Goal: Task Accomplishment & Management: Use online tool/utility

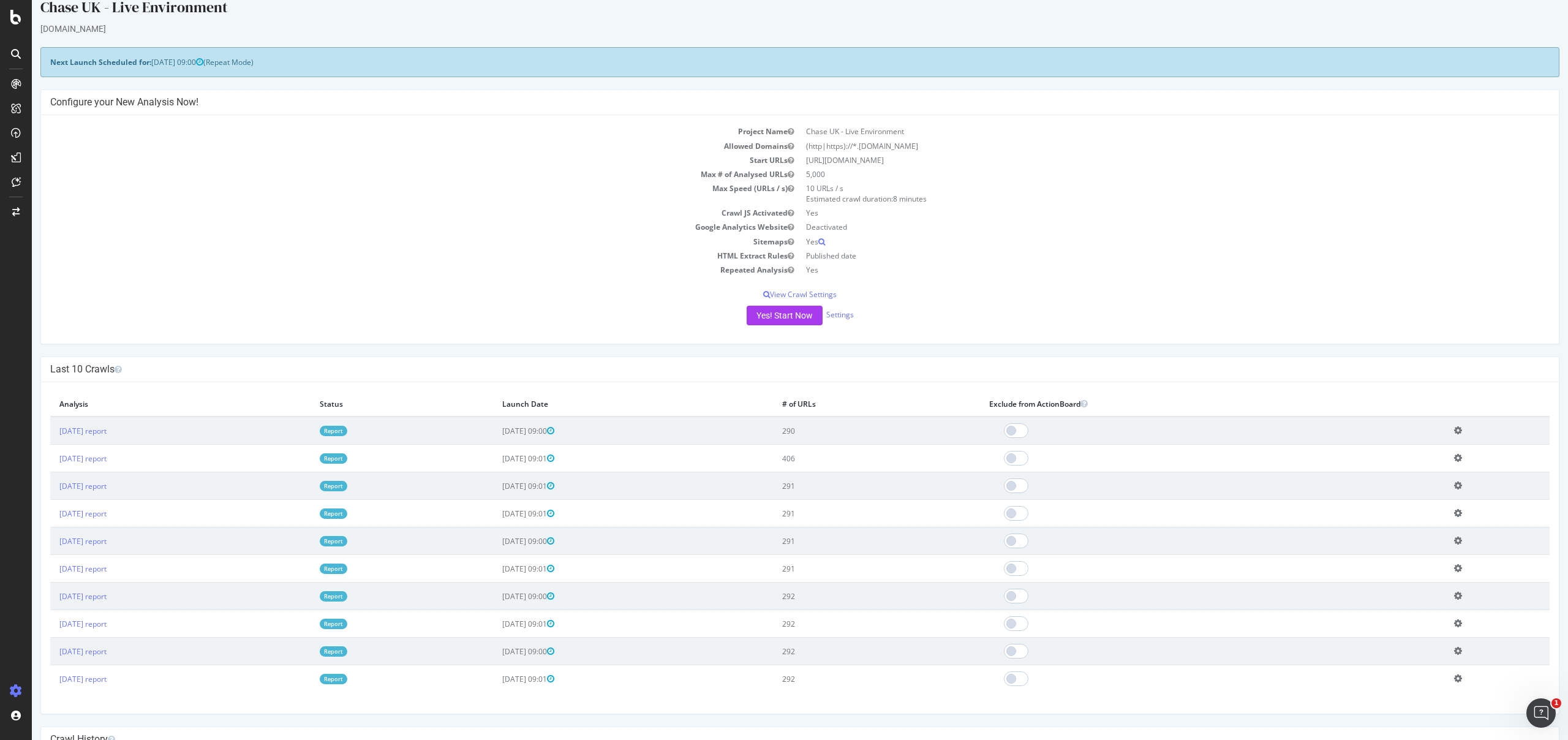
scroll to position [13, 0]
click at [10, 51] on div at bounding box center [16, 54] width 20 height 20
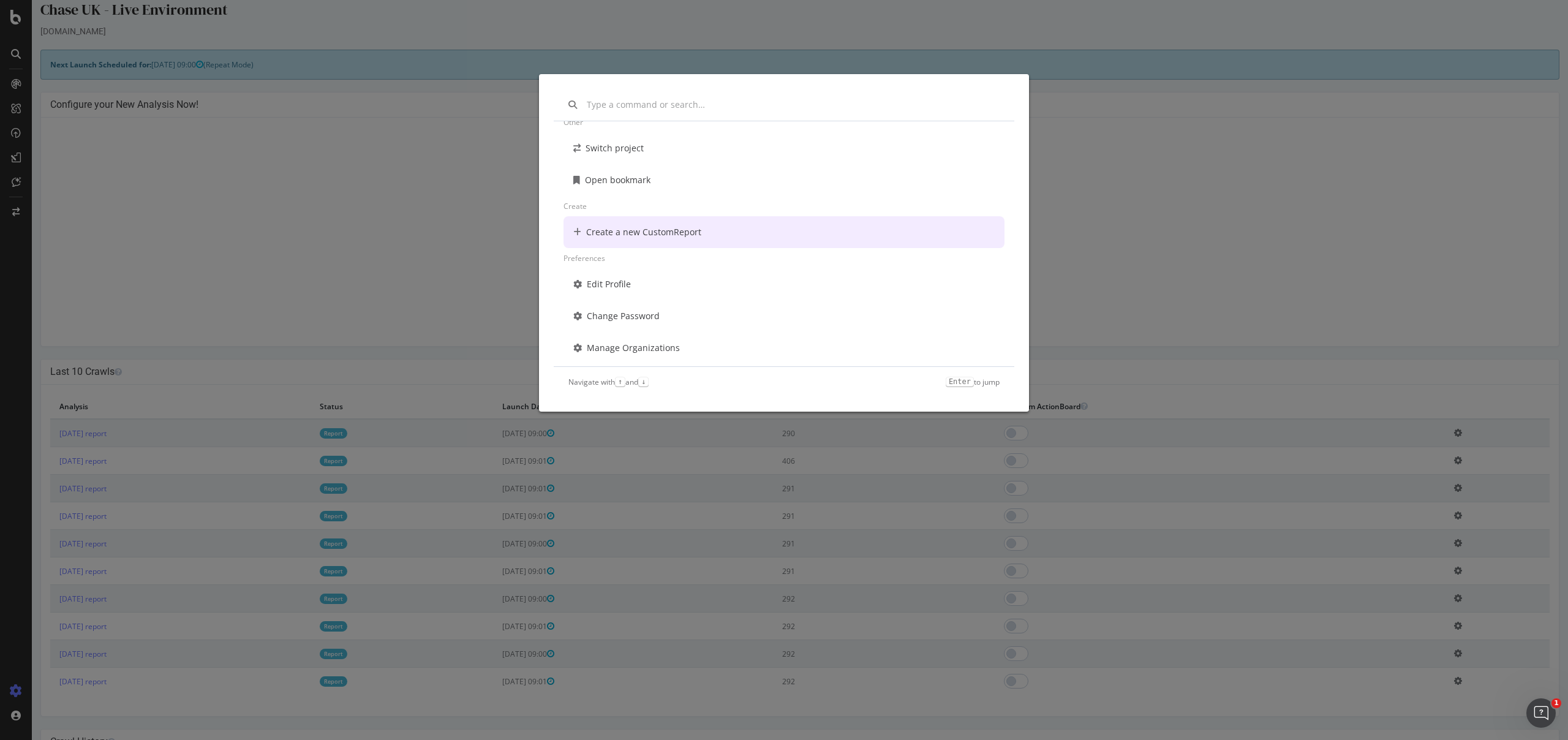
scroll to position [88, 0]
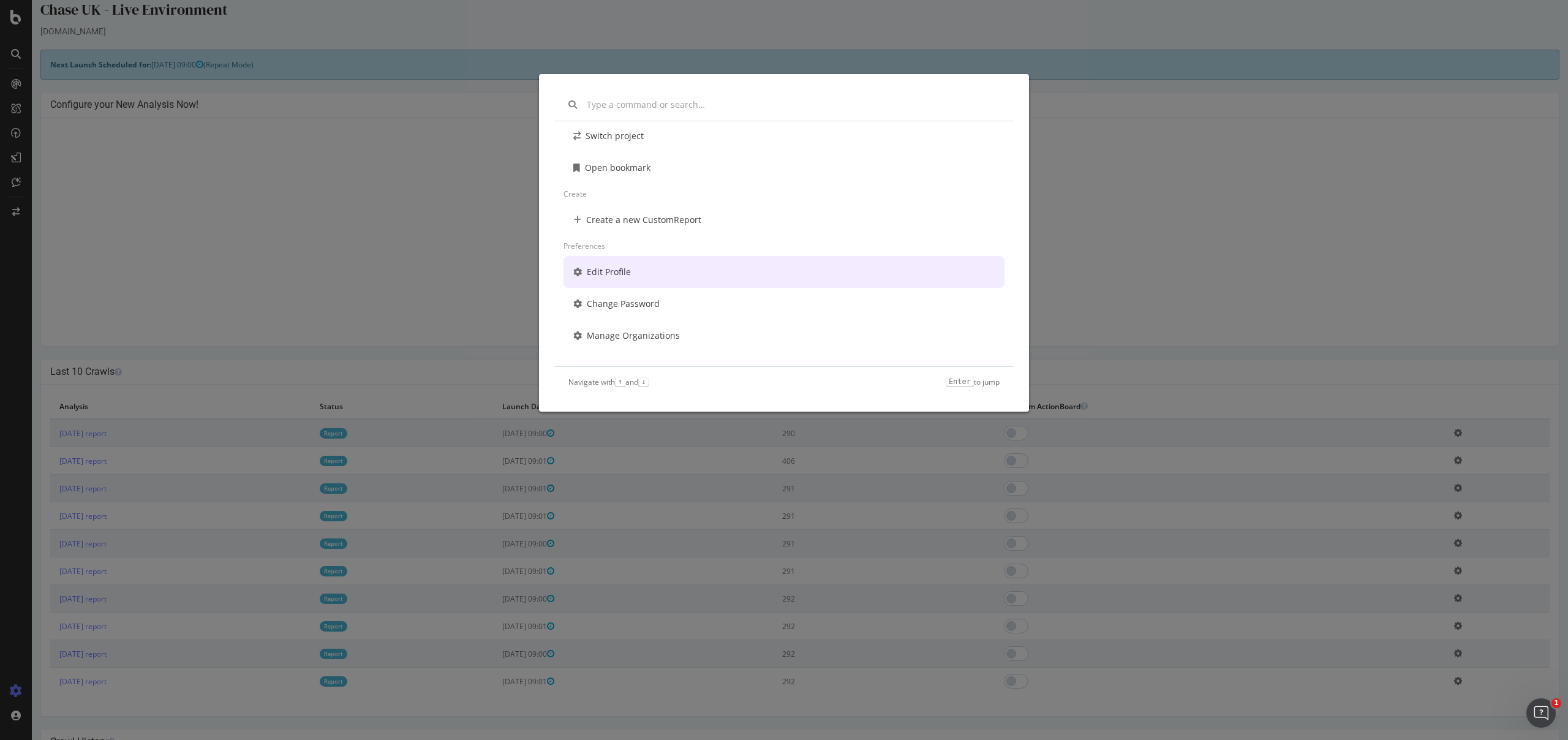
click at [382, 249] on div "Other Switch project Open bookmark Create Create a new CustomReport Preferences…" at bounding box center [784, 370] width 1568 height 740
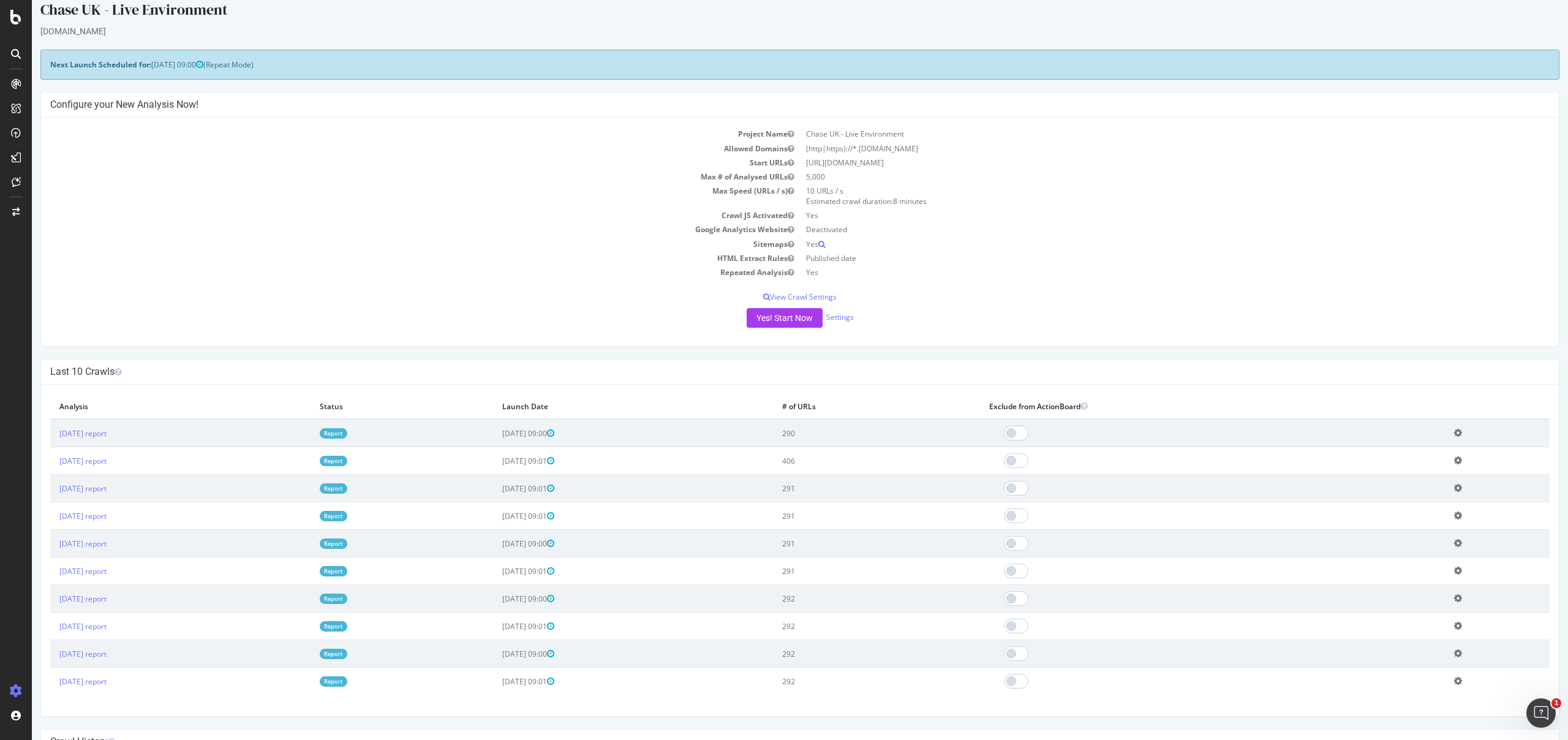
scroll to position [11, 0]
click at [19, 216] on div at bounding box center [16, 212] width 30 height 20
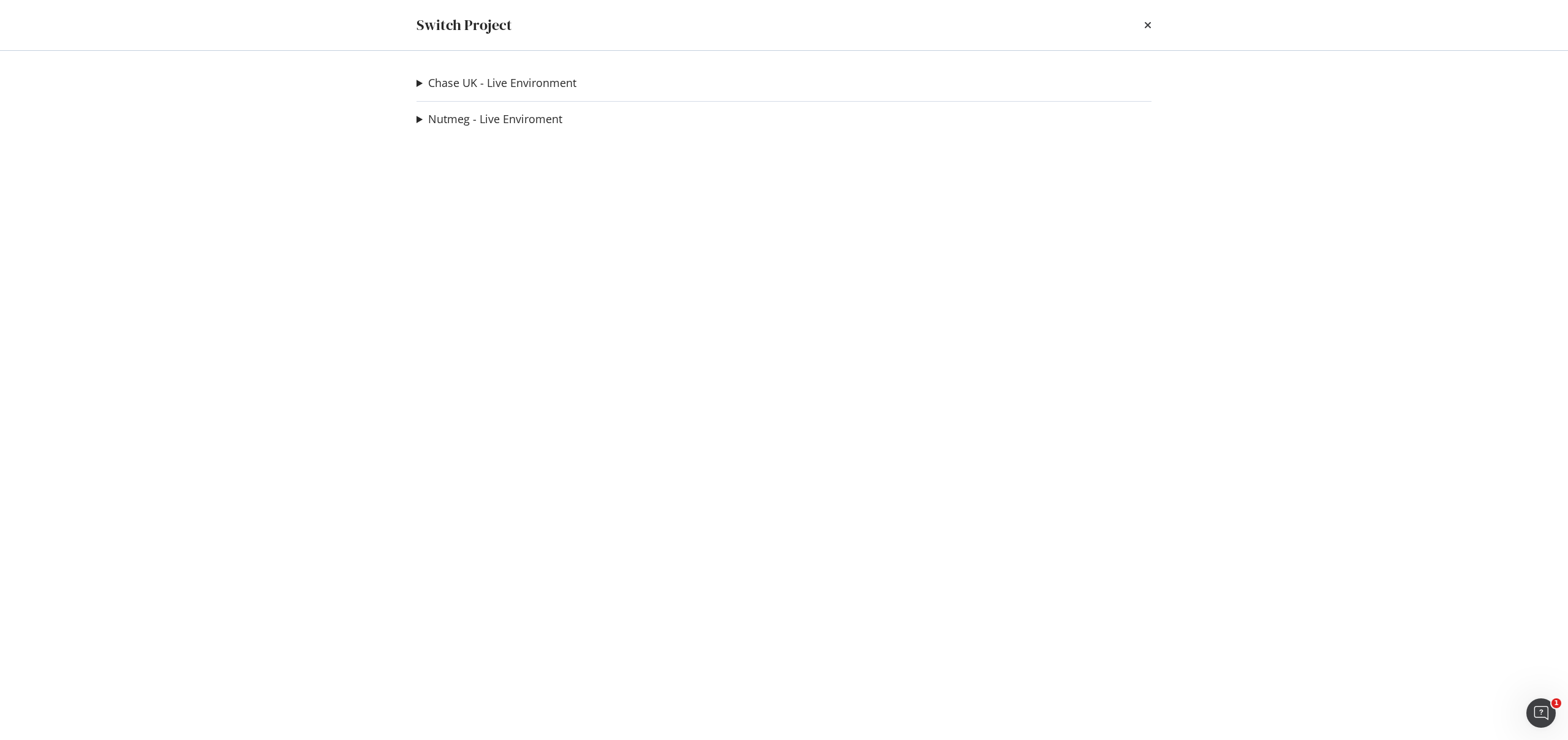
scroll to position [11, 0]
click at [417, 119] on summary "Nutmeg - Live Enviroment" at bounding box center [489, 119] width 146 height 16
click at [450, 120] on link "Nutmeg - Live Enviroment" at bounding box center [495, 119] width 134 height 13
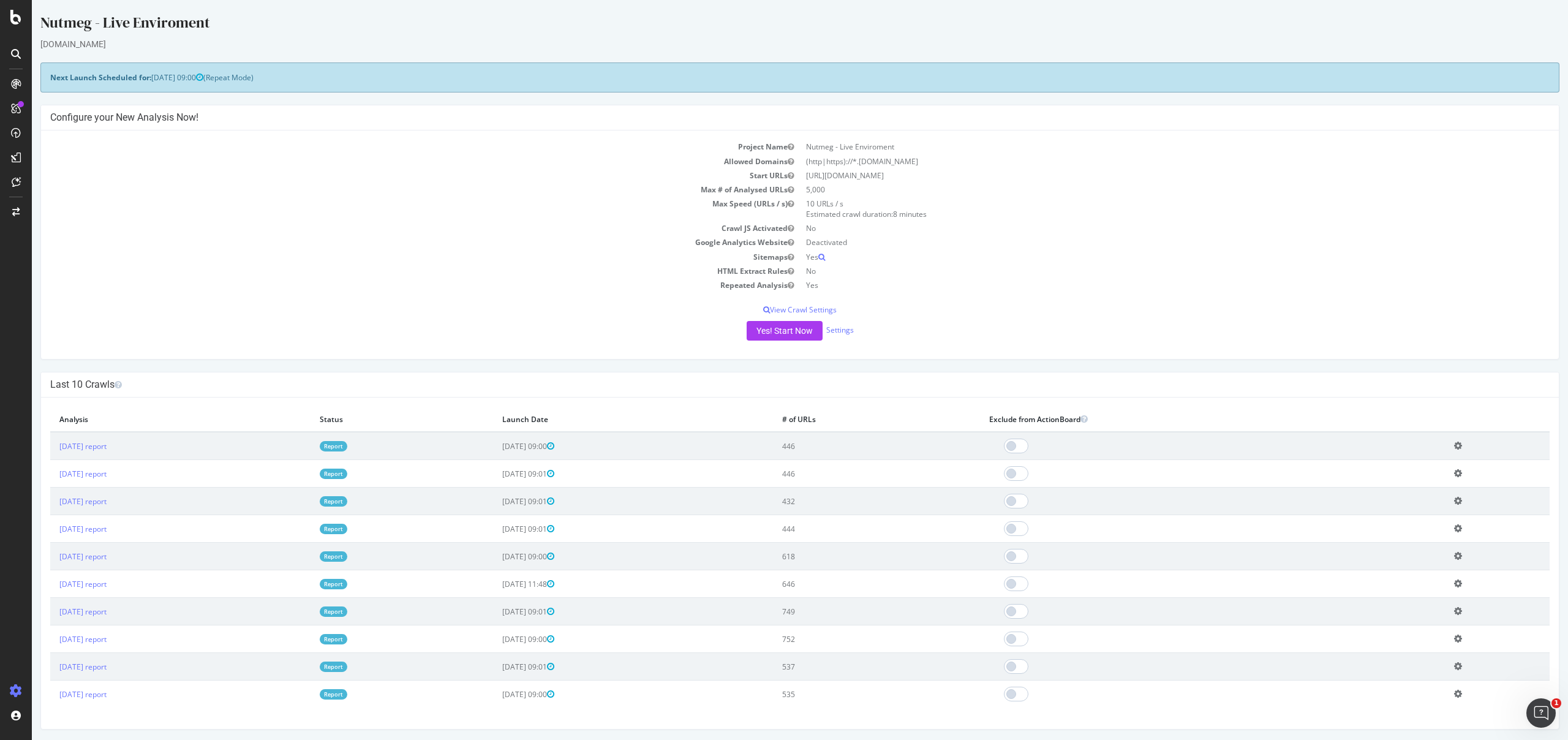
click at [3, 52] on div at bounding box center [16, 54] width 30 height 20
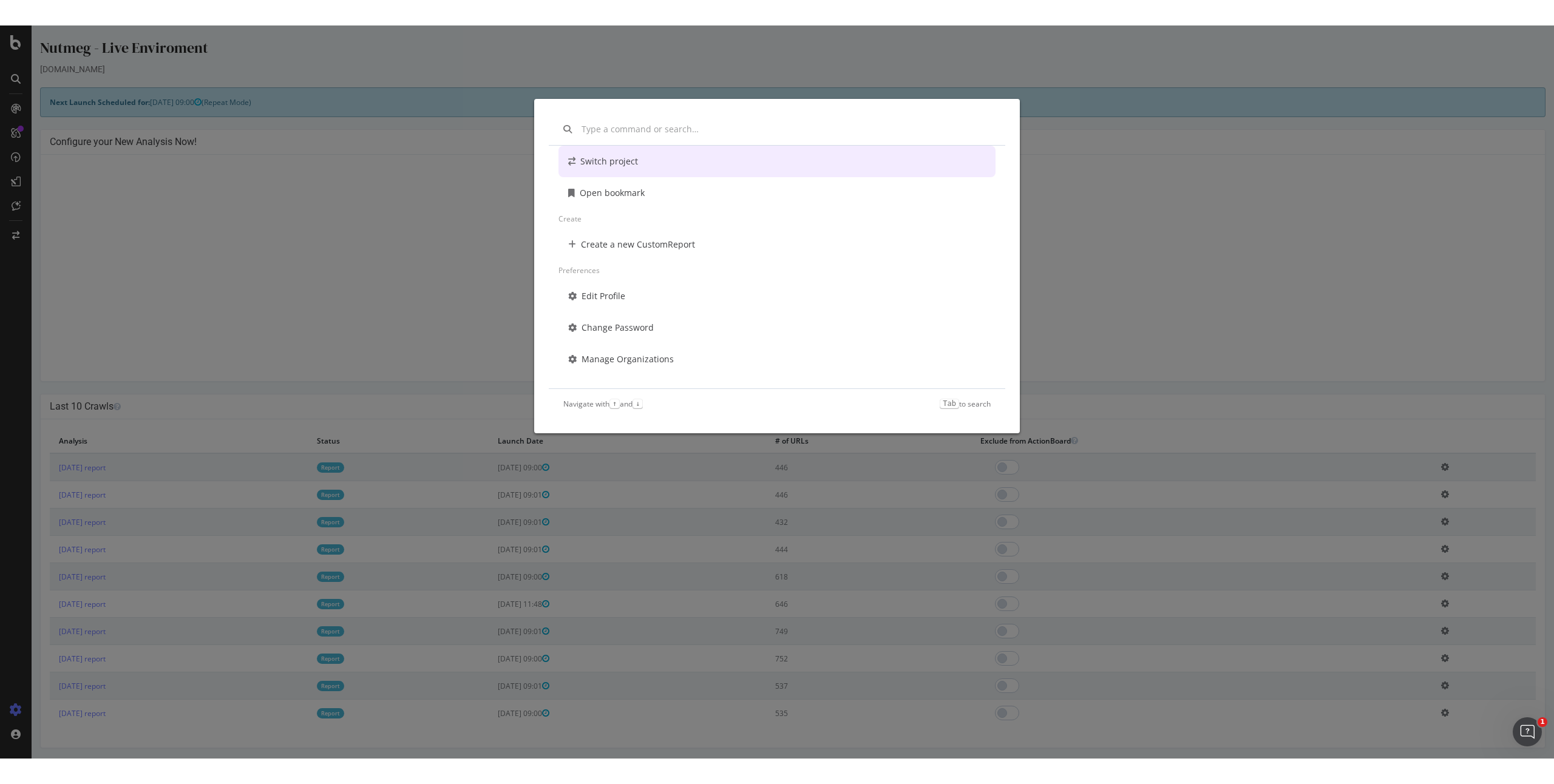
scroll to position [87, 0]
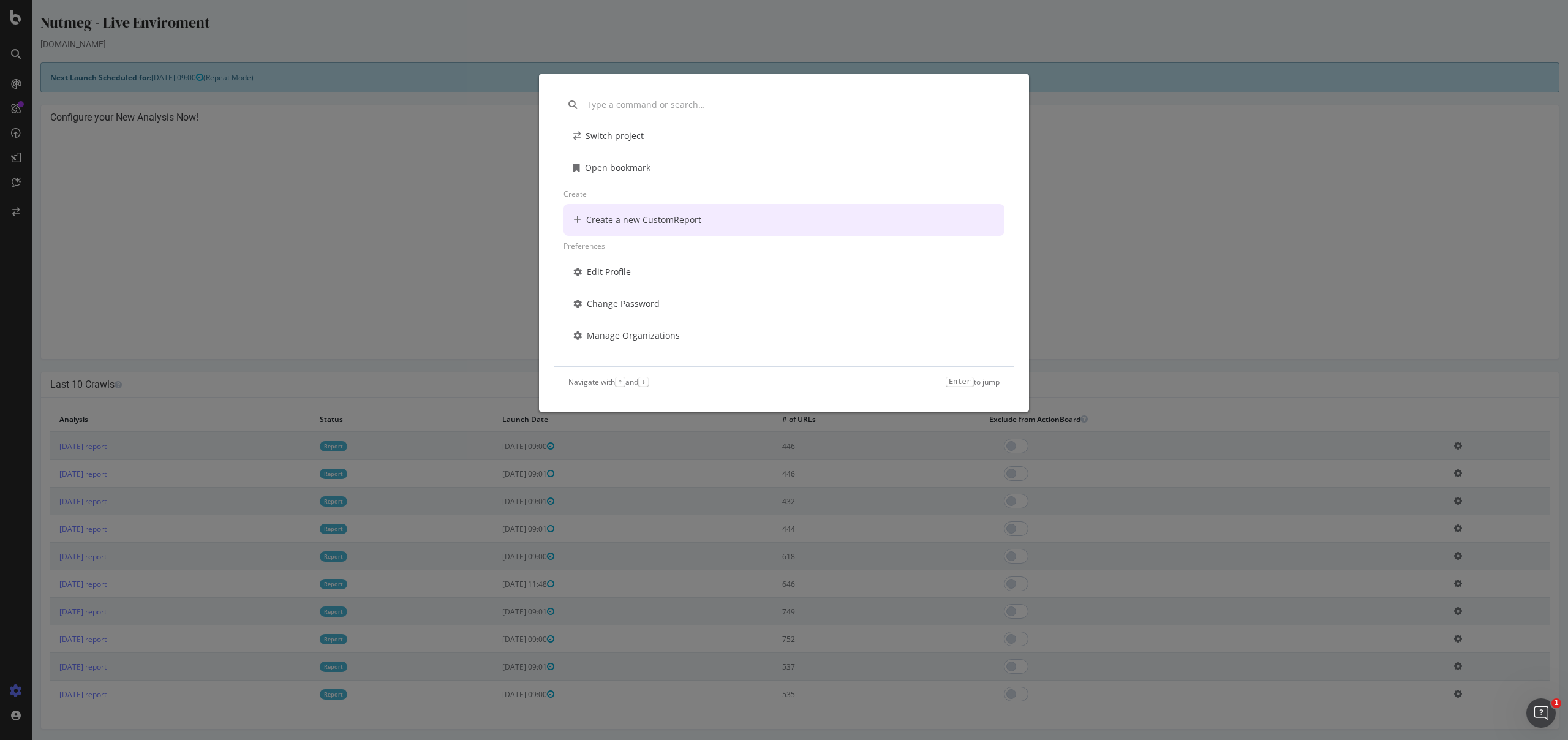
click at [632, 215] on div "Create a new CustomReport" at bounding box center [644, 220] width 115 height 12
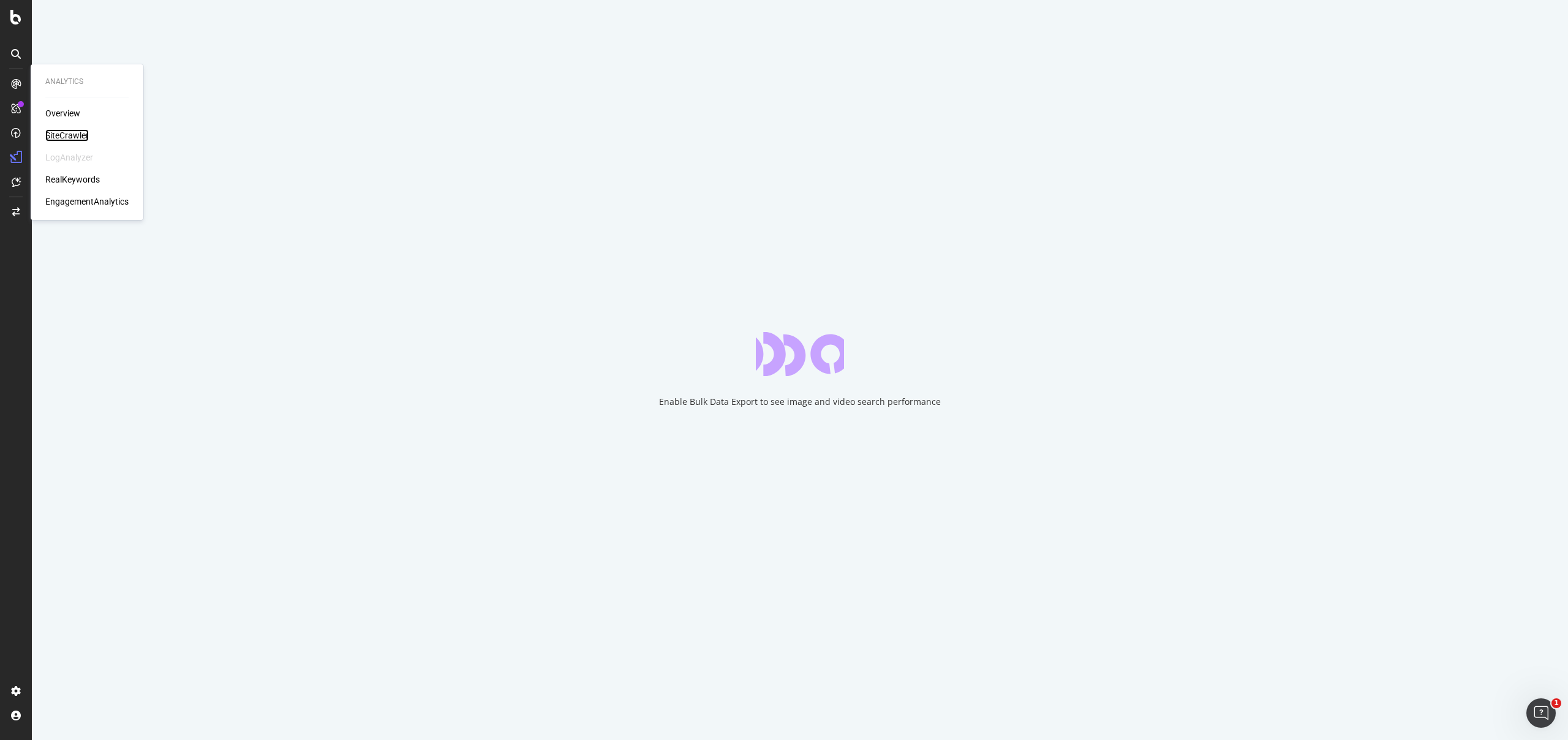
click at [75, 137] on div "SiteCrawler" at bounding box center [67, 135] width 44 height 12
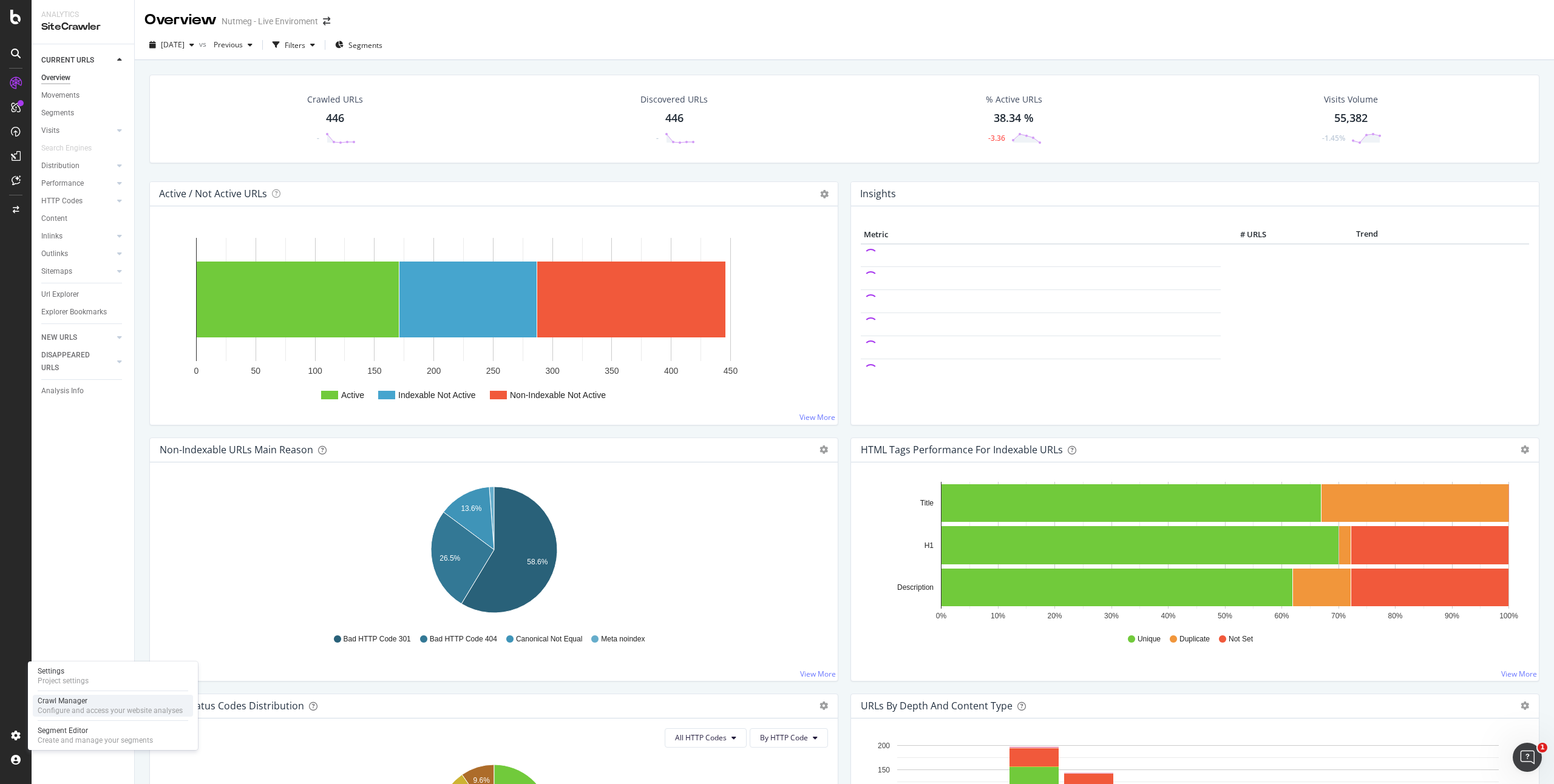
click at [108, 710] on div "Configure and access your website analyses" at bounding box center [110, 711] width 145 height 10
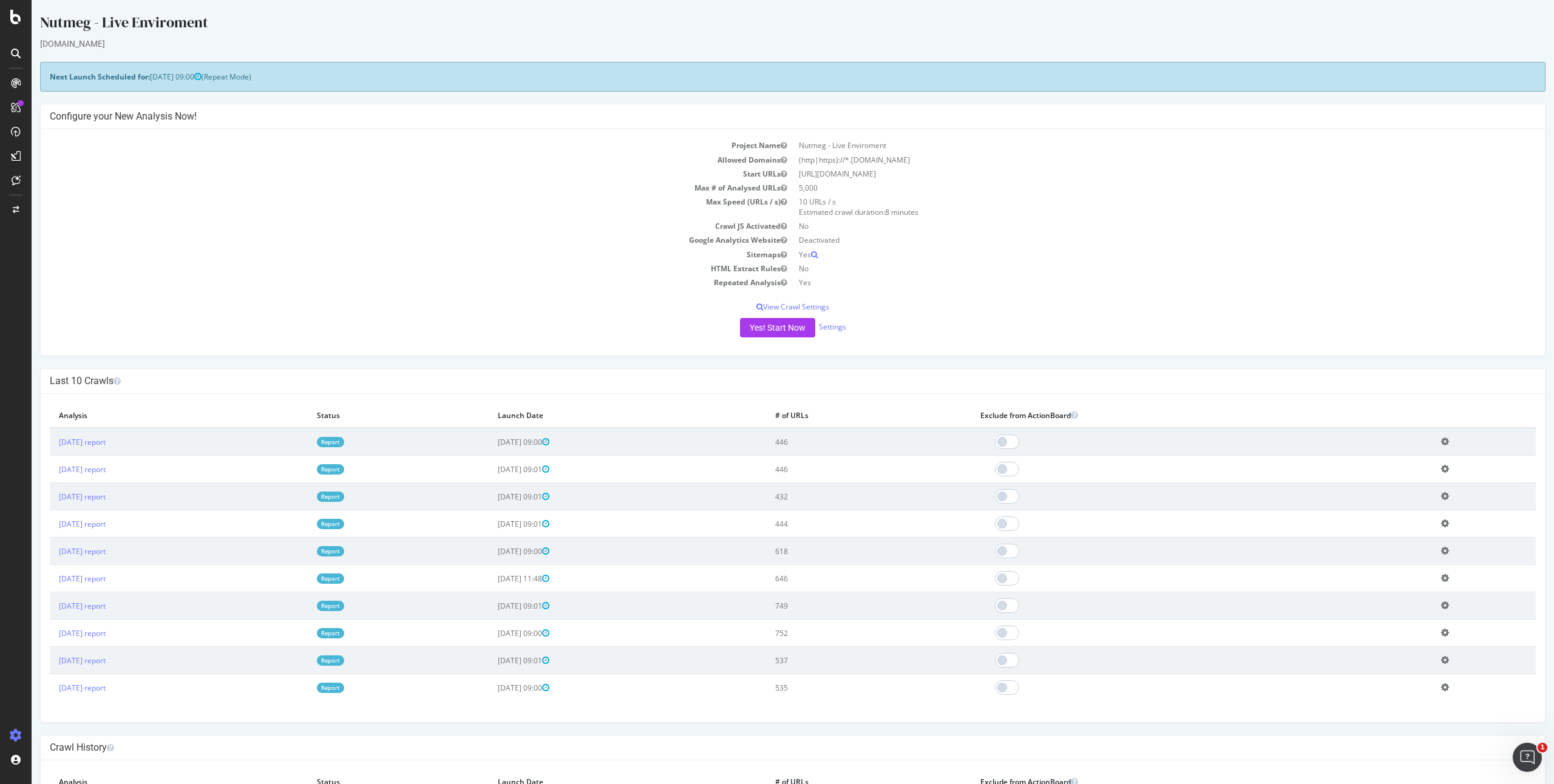
click at [93, 52] on div "Nutmeg - Live Enviroment nutmeg.com × × Next Launch Scheduled for: 2025-09-29 0…" at bounding box center [793, 469] width 1523 height 914
click at [16, 19] on icon at bounding box center [16, 17] width 11 height 15
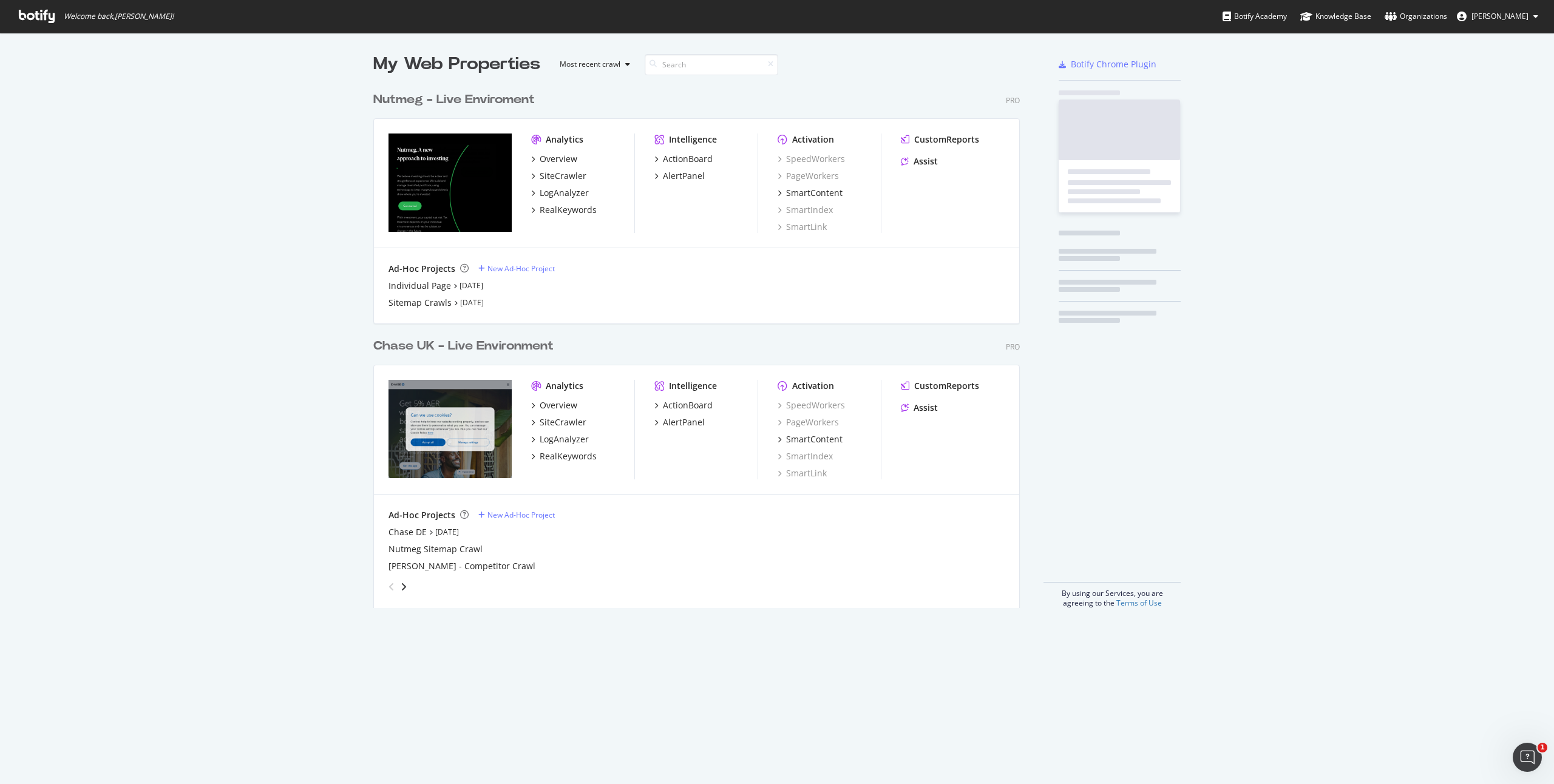
scroll to position [784, 1554]
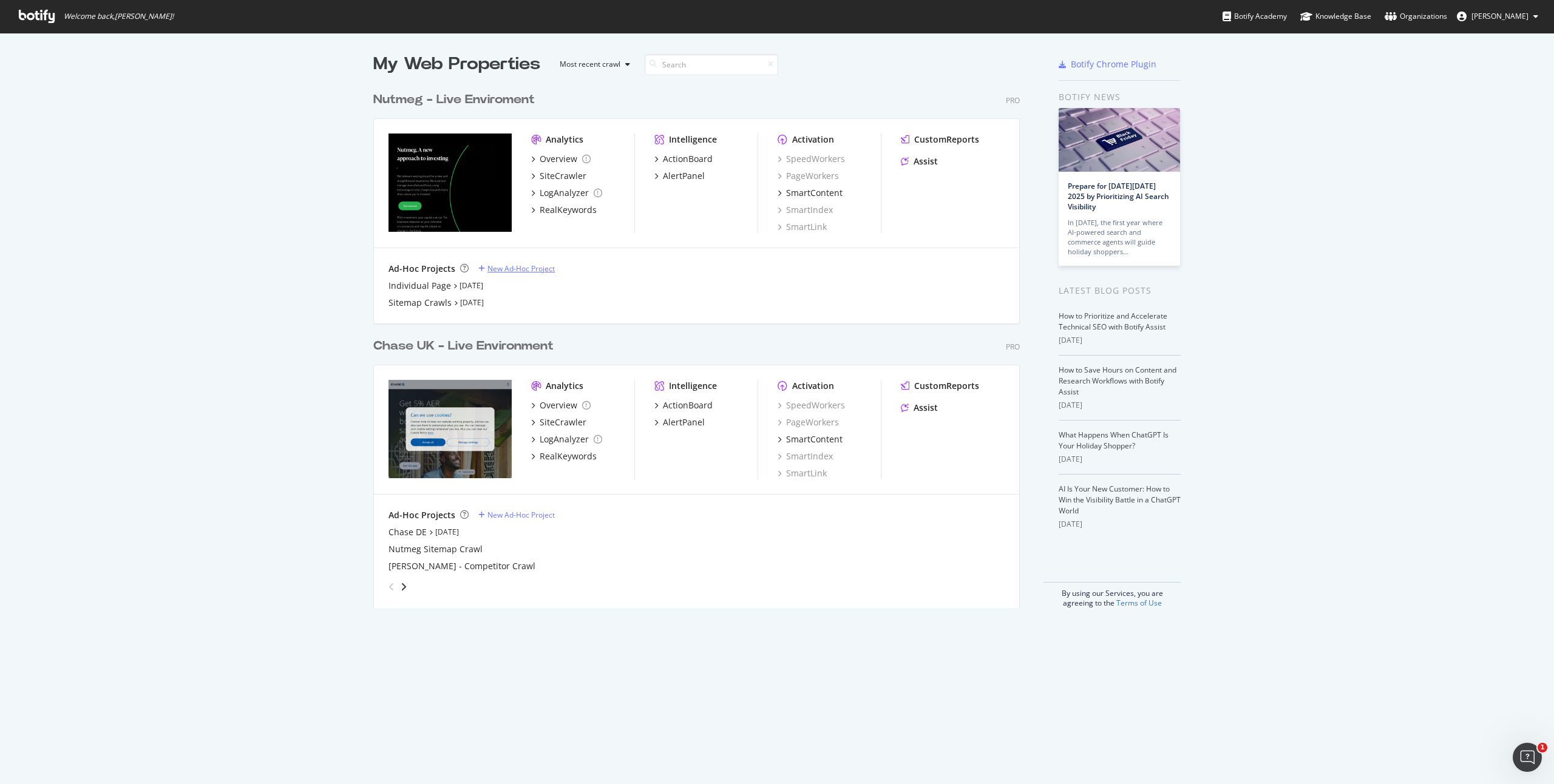
click at [513, 266] on div "New Ad-Hoc Project" at bounding box center [521, 268] width 68 height 11
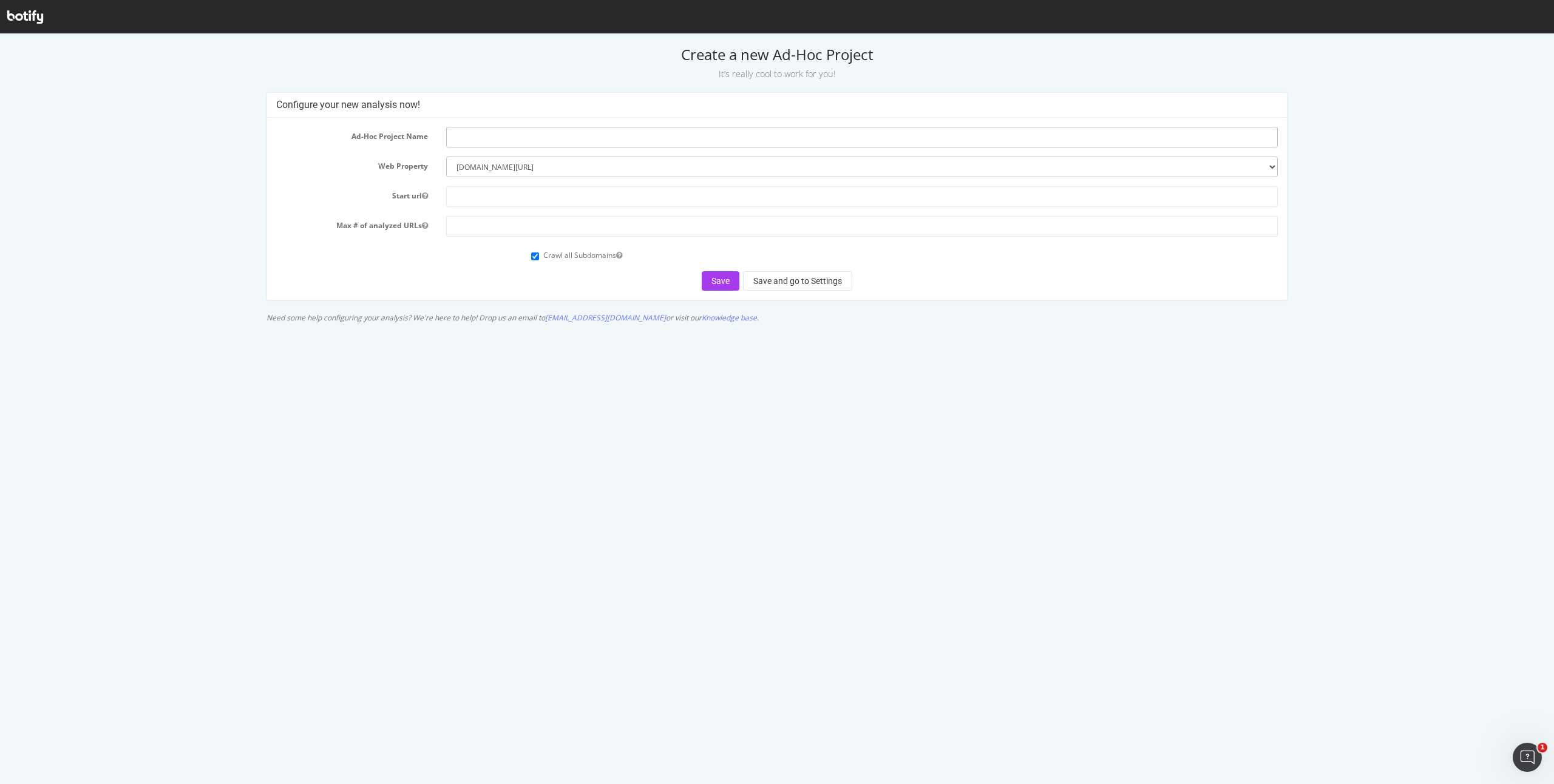
click at [511, 135] on input "text" at bounding box center [862, 136] width 831 height 20
click at [495, 140] on input "JPMX - DEV Environment" at bounding box center [862, 136] width 831 height 20
click at [617, 139] on input "JPMX - DEV Marketing Environment" at bounding box center [862, 136] width 831 height 20
type input "JPMX - DEV Marketing Environment Crawl"
click at [599, 165] on select "--------- https://www.chase.co.uk www.nutmeg.com/" at bounding box center [862, 166] width 831 height 20
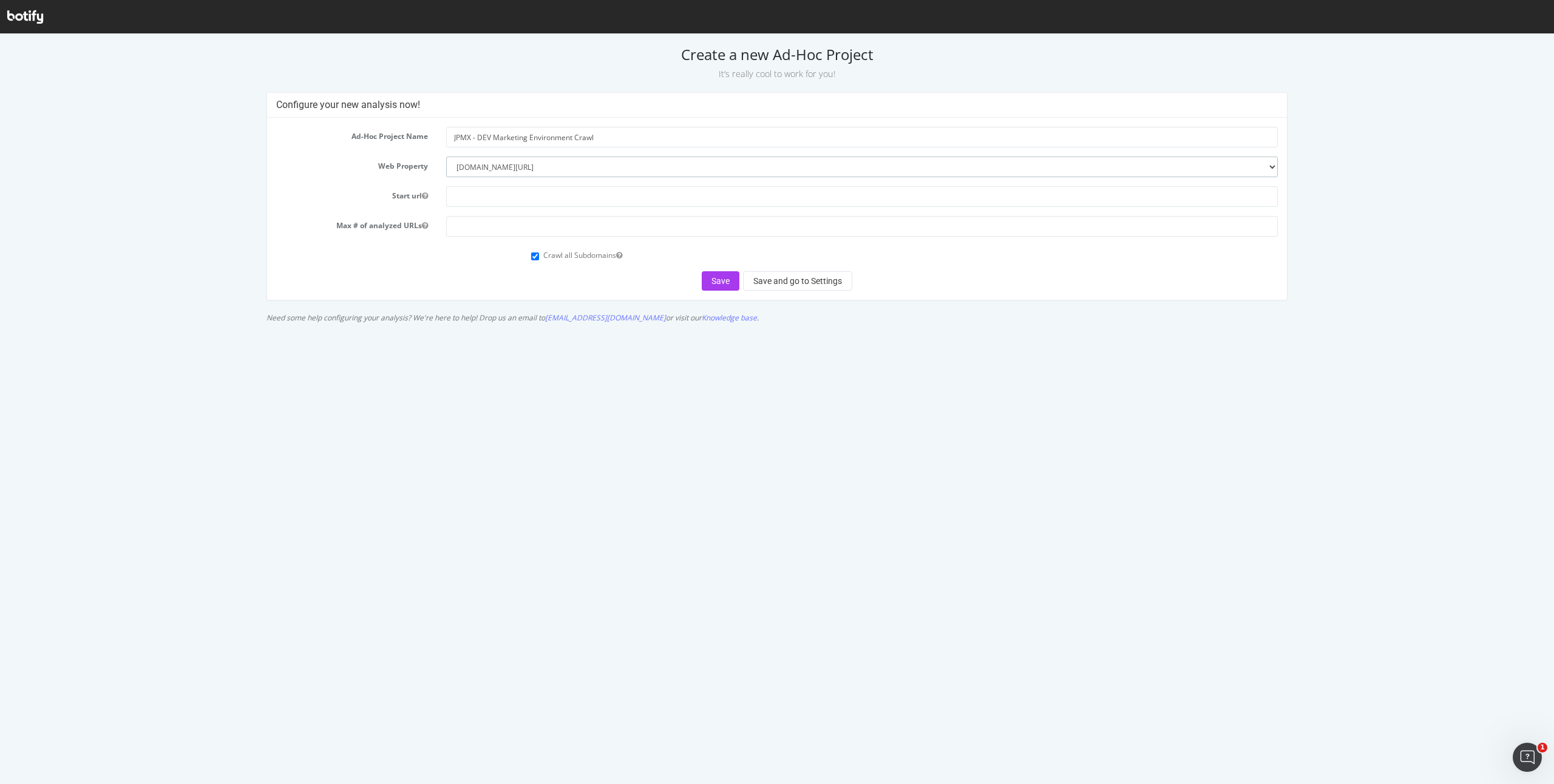
click at [446, 157] on select "--------- https://www.chase.co.uk www.nutmeg.com/" at bounding box center [862, 166] width 831 height 20
drag, startPoint x: 532, startPoint y: 180, endPoint x: 533, endPoint y: 172, distance: 8.1
click at [532, 180] on form "Ad-Hoc Project Name JPMX - DEV Marketing Environment Crawl Web Property -------…" at bounding box center [776, 208] width 1001 height 164
click at [533, 171] on select "--------- https://www.chase.co.uk www.nutmeg.com/" at bounding box center [862, 166] width 831 height 20
click at [446, 157] on select "--------- https://www.chase.co.uk www.nutmeg.com/" at bounding box center [862, 166] width 831 height 20
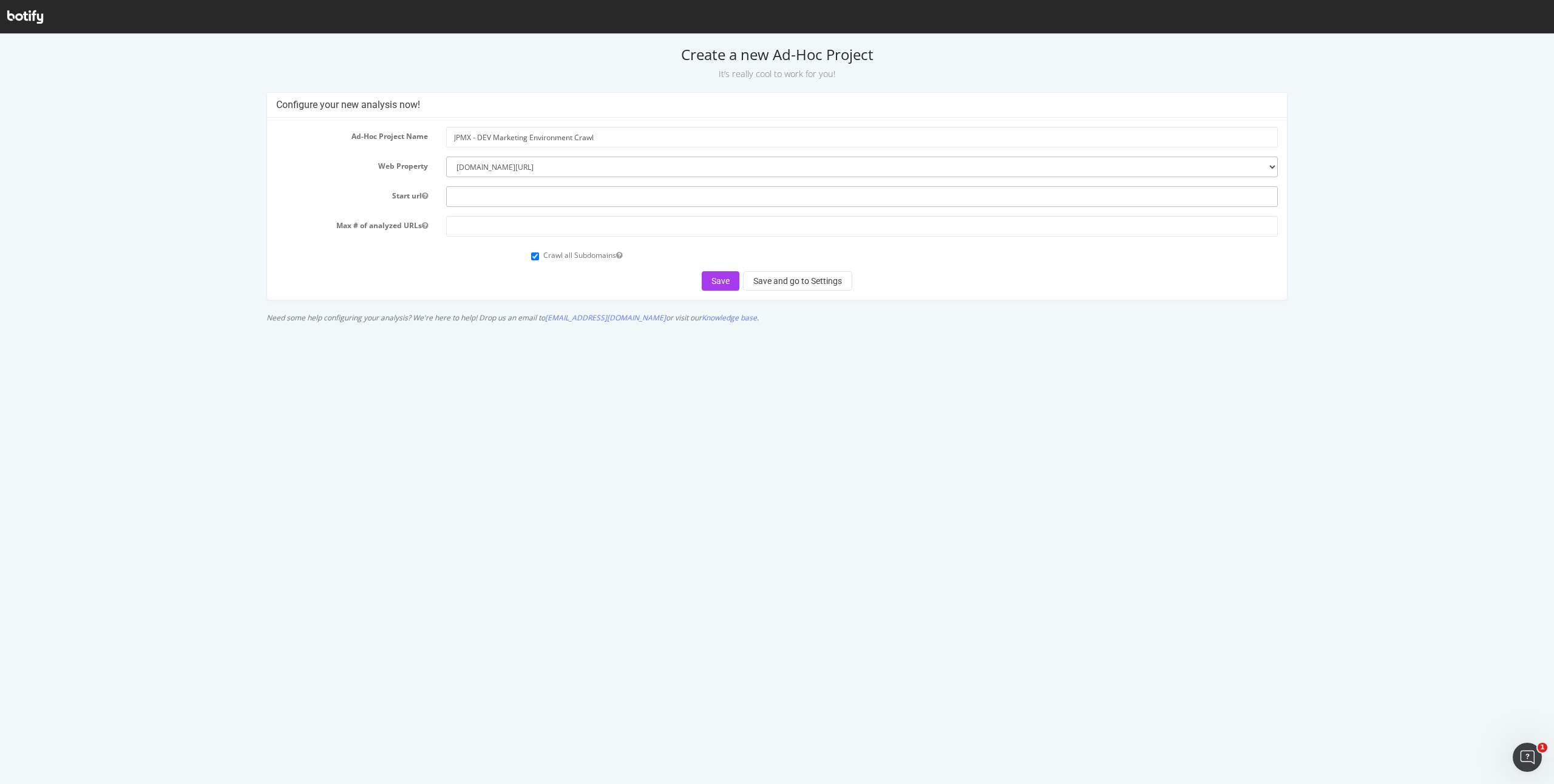
click at [536, 198] on input "text" at bounding box center [862, 196] width 831 height 20
click at [475, 198] on input "text" at bounding box center [862, 196] width 831 height 20
paste input "marketing.dev.personalinvesting.jpmorgan.com"
type input "marketing.dev.personalinvesting.jpmorgan.com"
click at [501, 233] on input "number" at bounding box center [862, 226] width 831 height 20
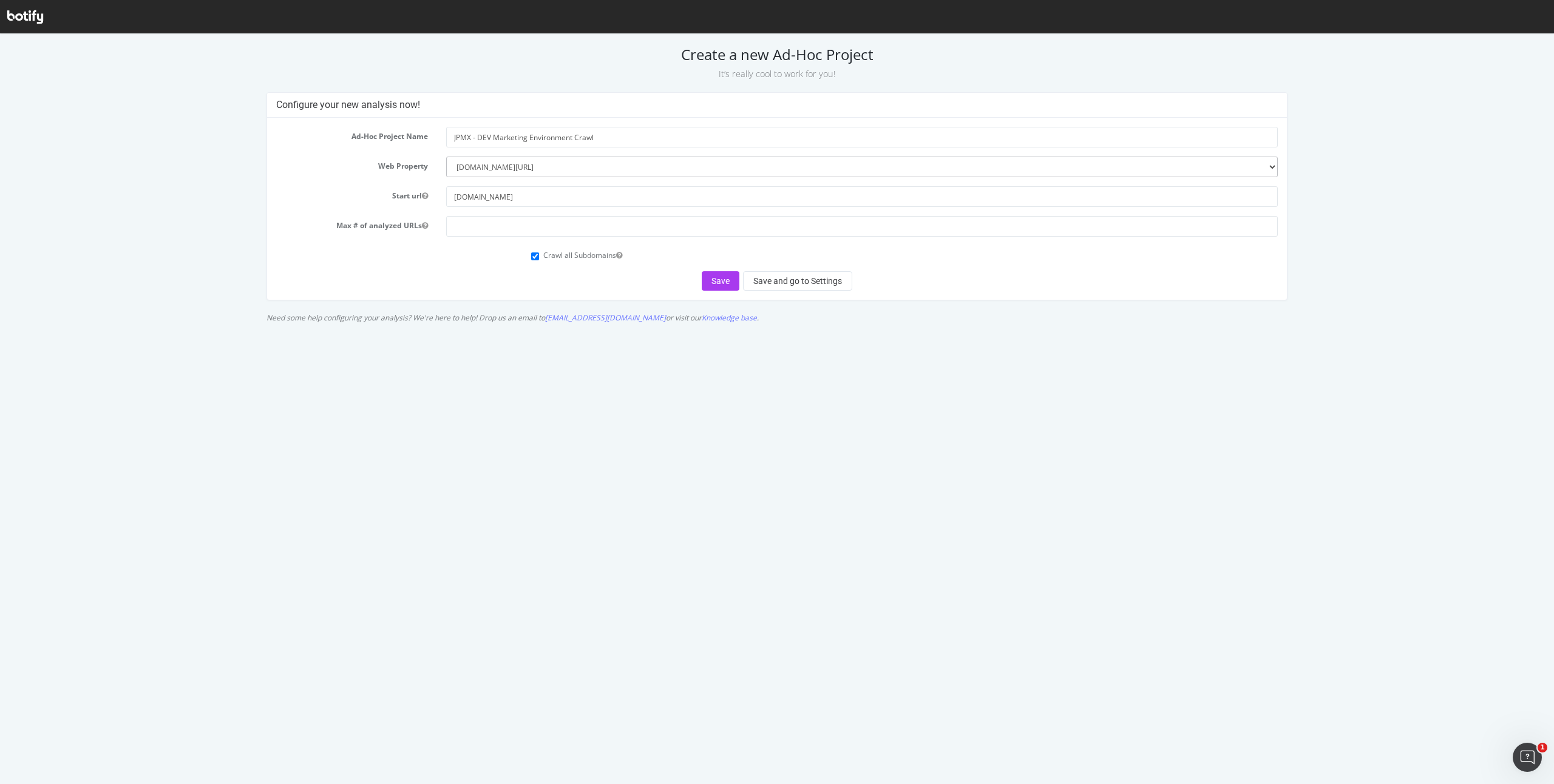
click at [491, 265] on form "Ad-Hoc Project Name JPMX - DEV Marketing Environment Crawl Web Property -------…" at bounding box center [776, 208] width 1001 height 164
click at [721, 280] on button "Save" at bounding box center [721, 281] width 38 height 20
click at [557, 238] on form "Ad-Hoc Project Name JPMX - DEV Marketing Environment Crawl Web Property -------…" at bounding box center [776, 208] width 1001 height 164
click at [530, 228] on input "number" at bounding box center [862, 226] width 831 height 20
type input "300"
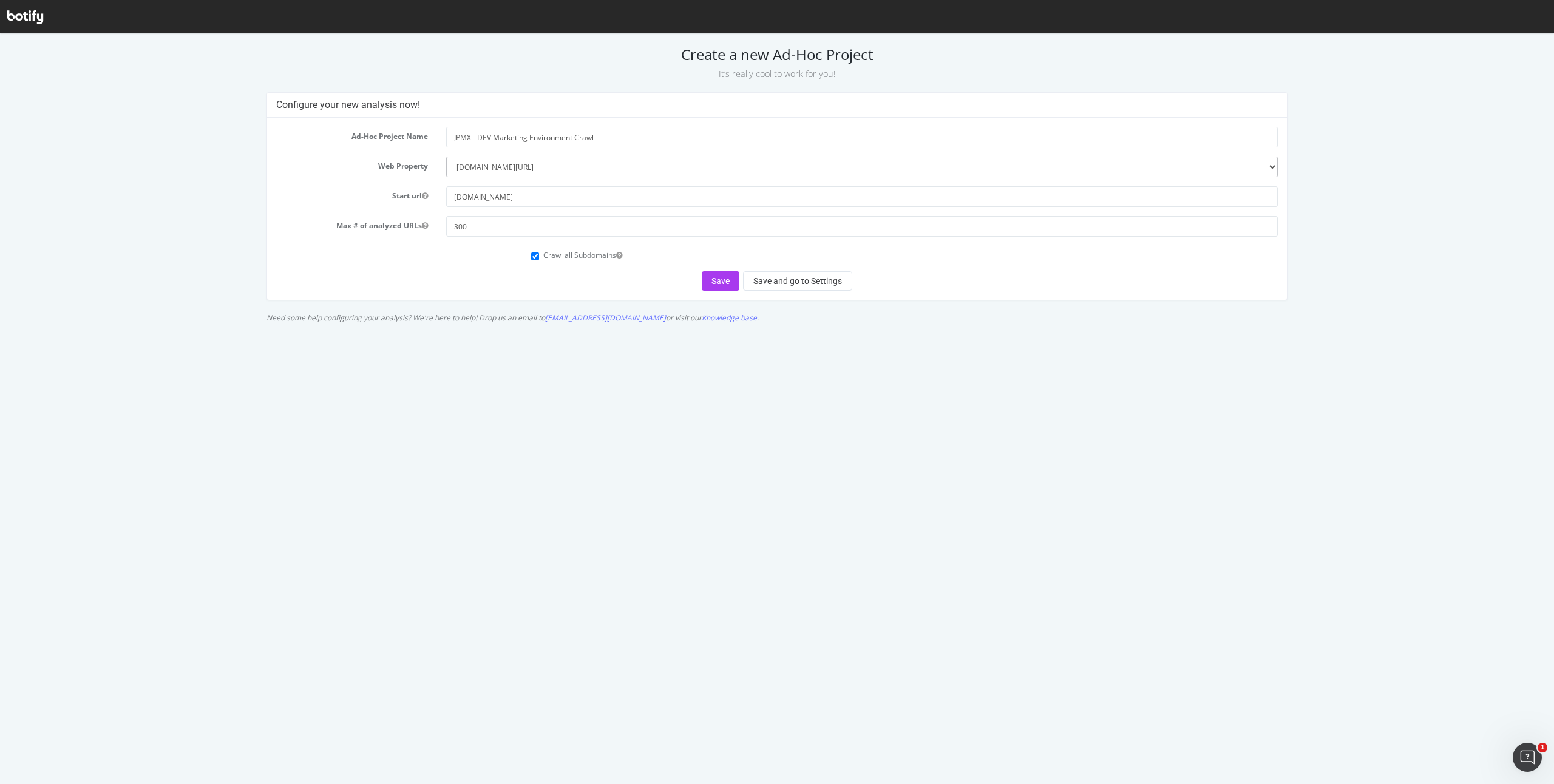
click at [530, 267] on form "Ad-Hoc Project Name JPMX - DEV Marketing Environment Crawl Web Property -------…" at bounding box center [776, 208] width 1001 height 164
click at [724, 283] on button "Save" at bounding box center [721, 281] width 38 height 20
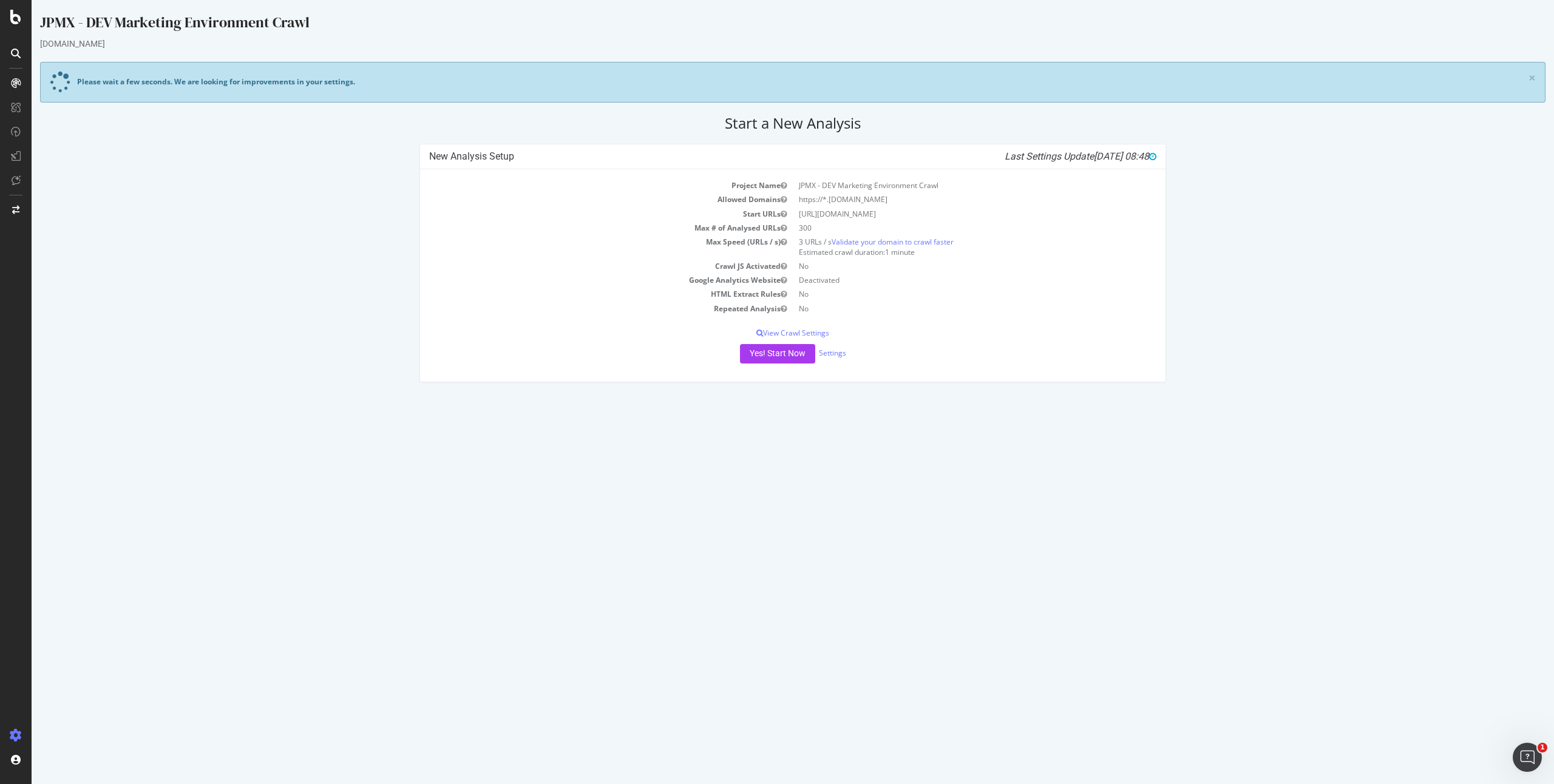
drag, startPoint x: 843, startPoint y: 253, endPoint x: 921, endPoint y: 257, distance: 78.1
click at [921, 257] on td "3 URLs / s Validate your domain to crawl faster Estimated crawl duration: 1 min…" at bounding box center [975, 247] width 364 height 24
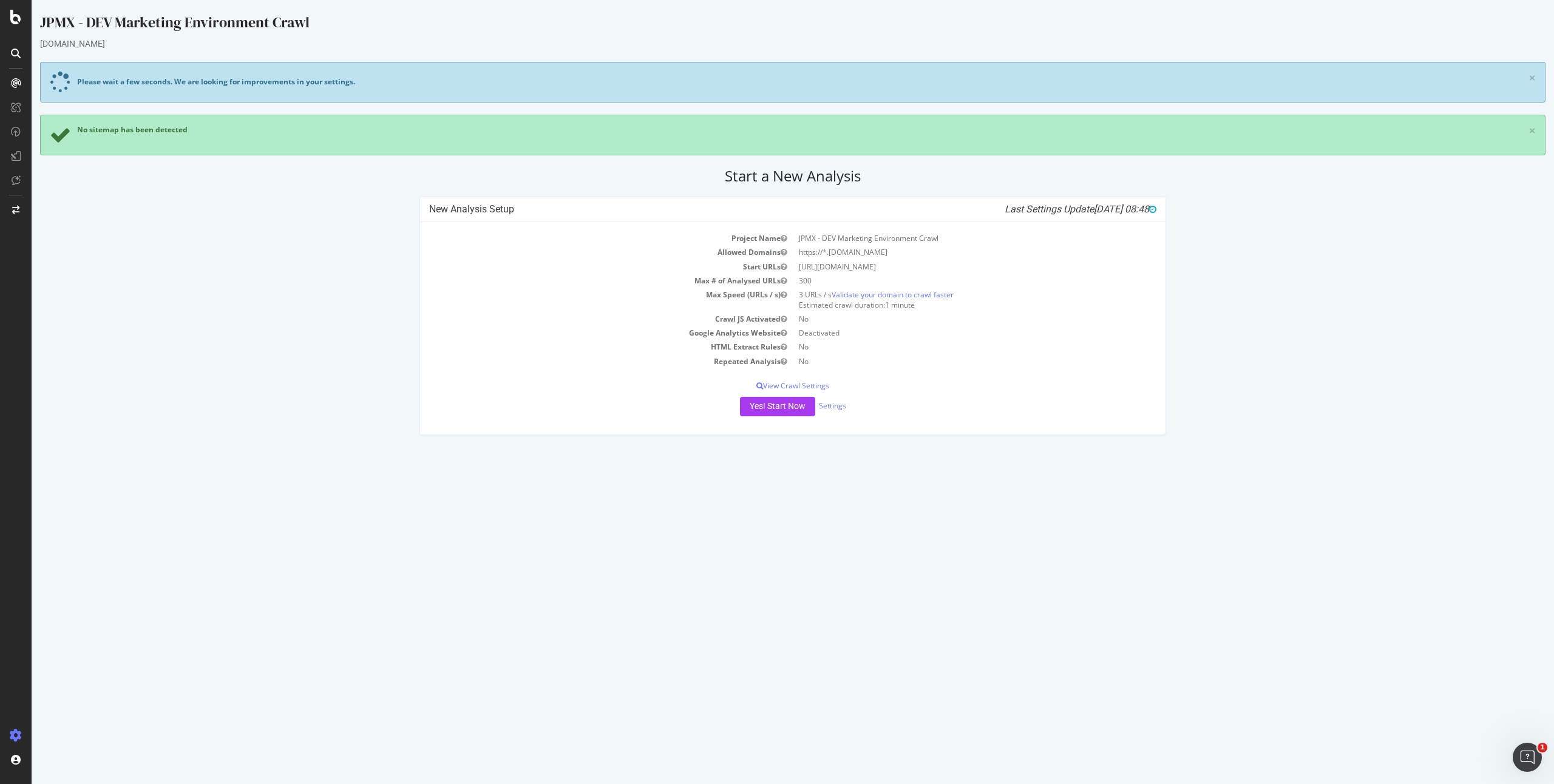
click at [781, 442] on div "New Analysis Setup Last Settings Update 2025-09-23 08:48 Project Name JPMX - DE…" at bounding box center [793, 321] width 759 height 250
click at [771, 408] on button "Yes! Start Now" at bounding box center [778, 407] width 75 height 20
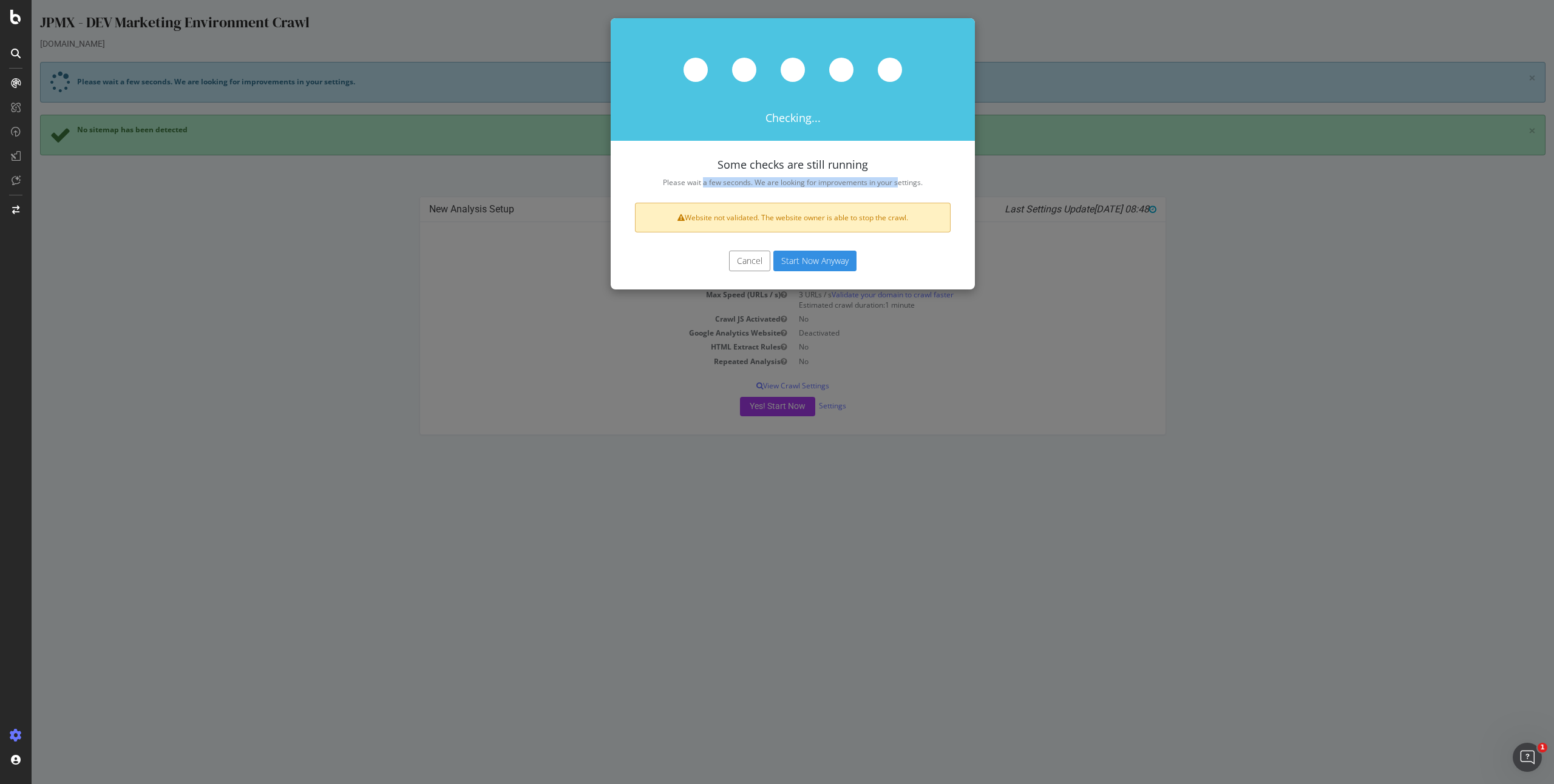
drag, startPoint x: 703, startPoint y: 184, endPoint x: 899, endPoint y: 184, distance: 196.0
click at [899, 184] on p "Please wait a few seconds. We are looking for improvements in your settings." at bounding box center [793, 182] width 316 height 11
click at [929, 185] on p "Please wait a few seconds. We are looking for improvements in your settings." at bounding box center [793, 182] width 316 height 11
drag, startPoint x: 720, startPoint y: 217, endPoint x: 881, endPoint y: 220, distance: 161.0
click at [881, 220] on div "Website not validated. The website owner is able to stop the crawl." at bounding box center [793, 217] width 316 height 29
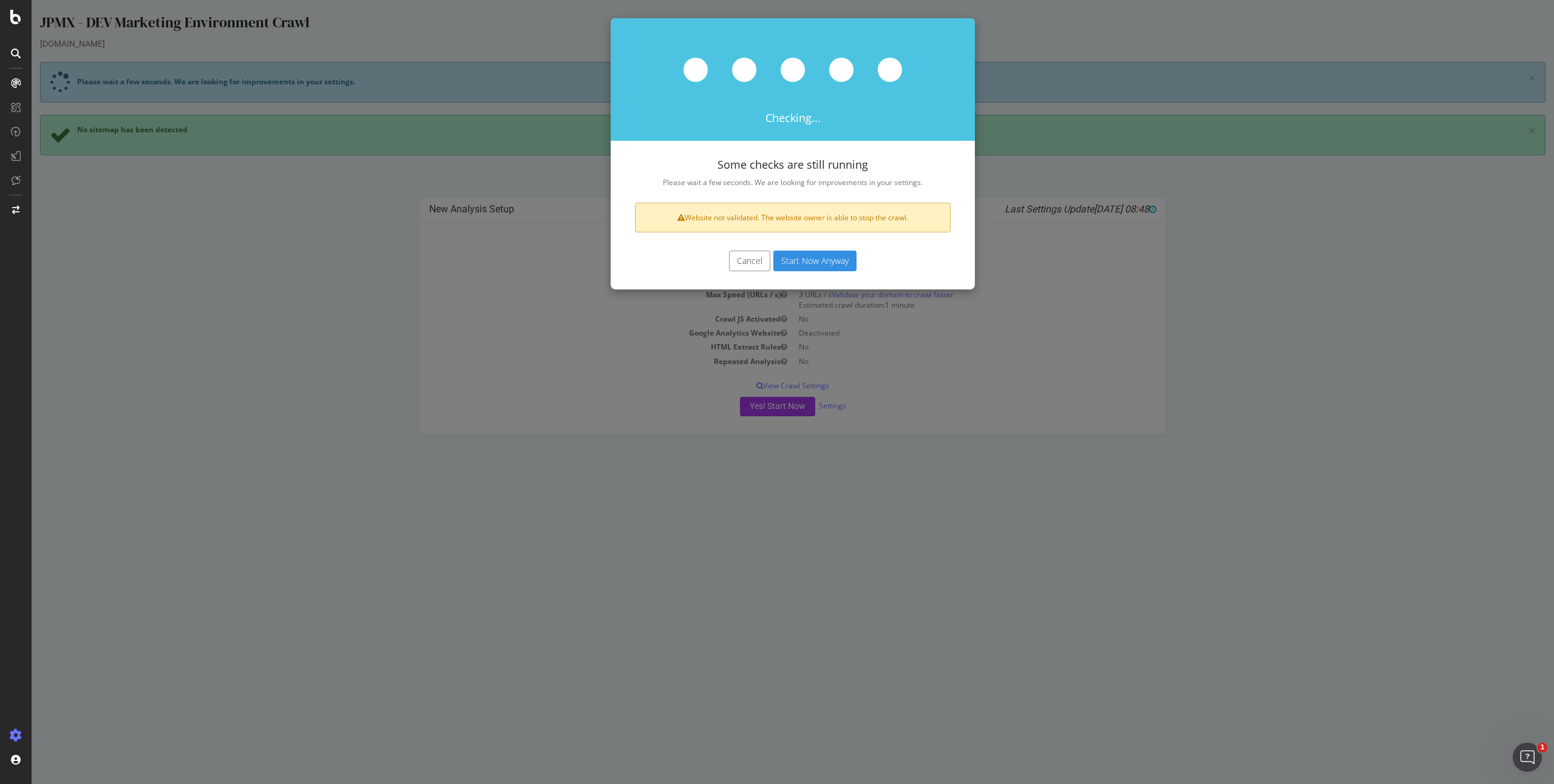
click at [923, 233] on div "Checking... Some checks are still running Please wait a few seconds. We are loo…" at bounding box center [793, 153] width 364 height 272
drag, startPoint x: 912, startPoint y: 222, endPoint x: 716, endPoint y: 219, distance: 196.0
click at [686, 222] on div "Website not validated. The website owner is able to stop the crawl." at bounding box center [793, 217] width 316 height 29
click at [757, 221] on div "Website not validated. The website owner is able to stop the crawl." at bounding box center [793, 217] width 316 height 29
drag, startPoint x: 767, startPoint y: 221, endPoint x: 1025, endPoint y: 224, distance: 258.0
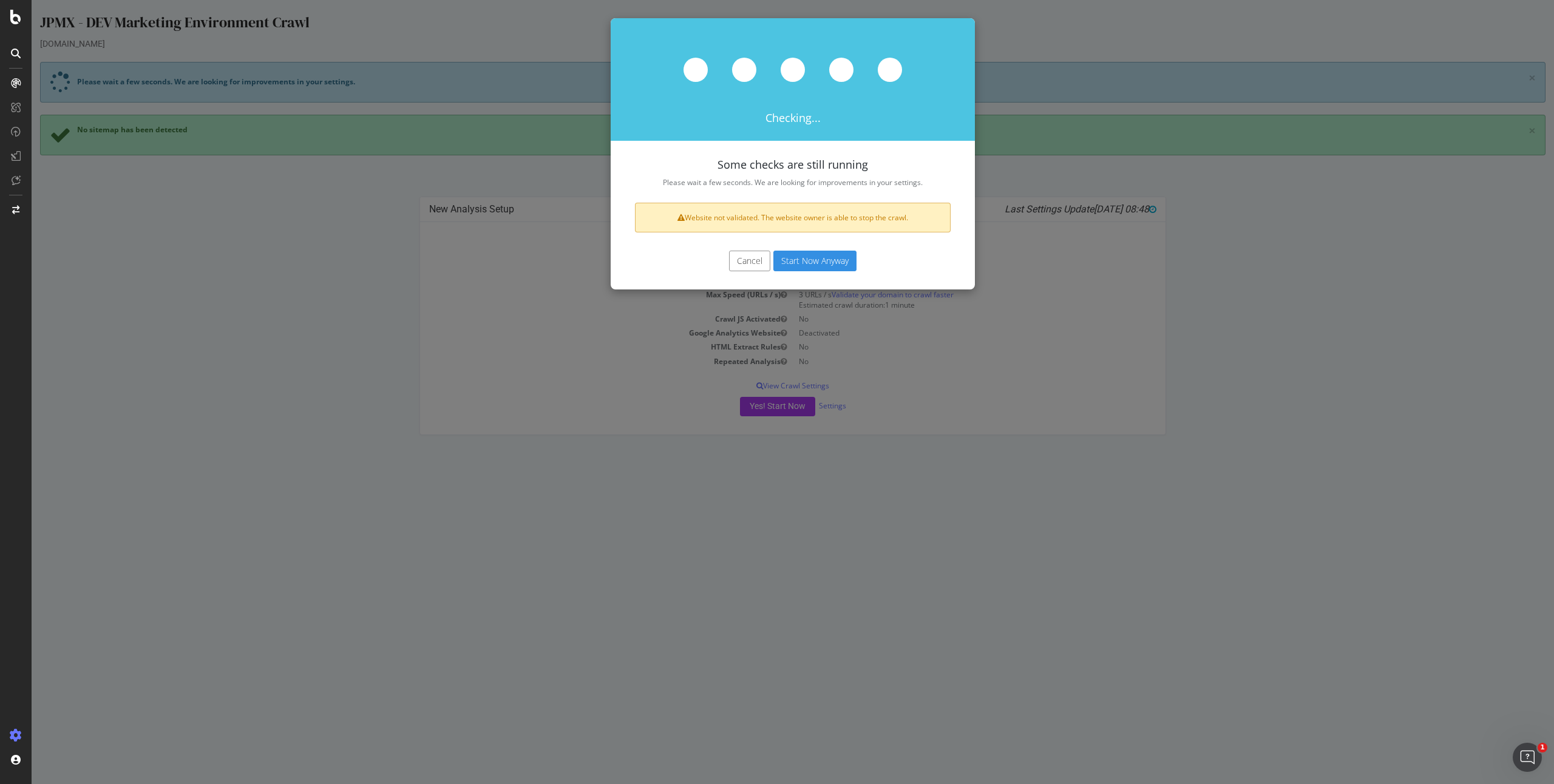
click at [1025, 224] on div "Checking... Some checks are still running Please wait a few seconds. We are loo…" at bounding box center [793, 392] width 1523 height 784
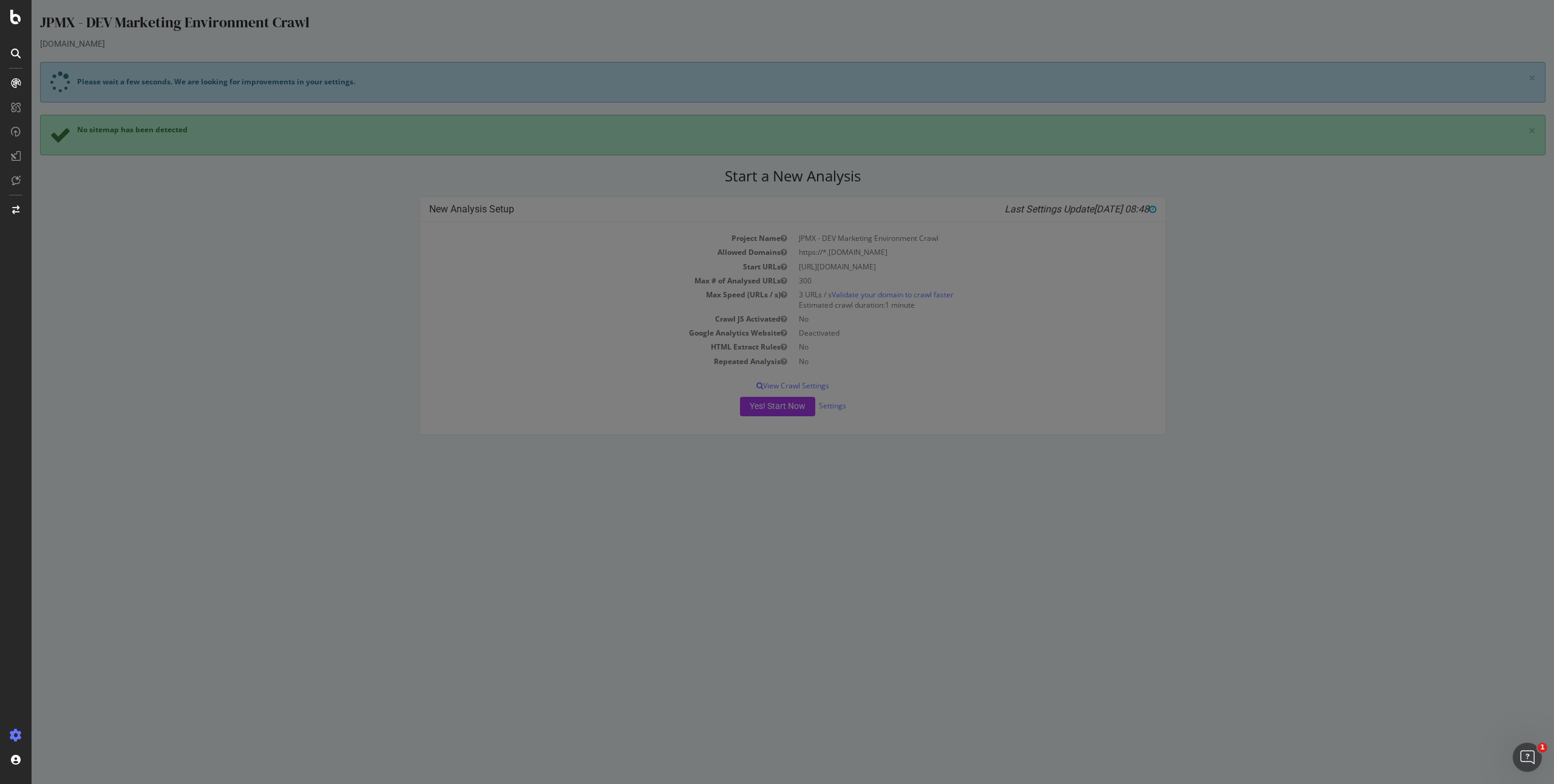
click at [1024, 232] on div "Checking... Some checks are still running Please wait a few seconds. We are loo…" at bounding box center [793, 392] width 1523 height 784
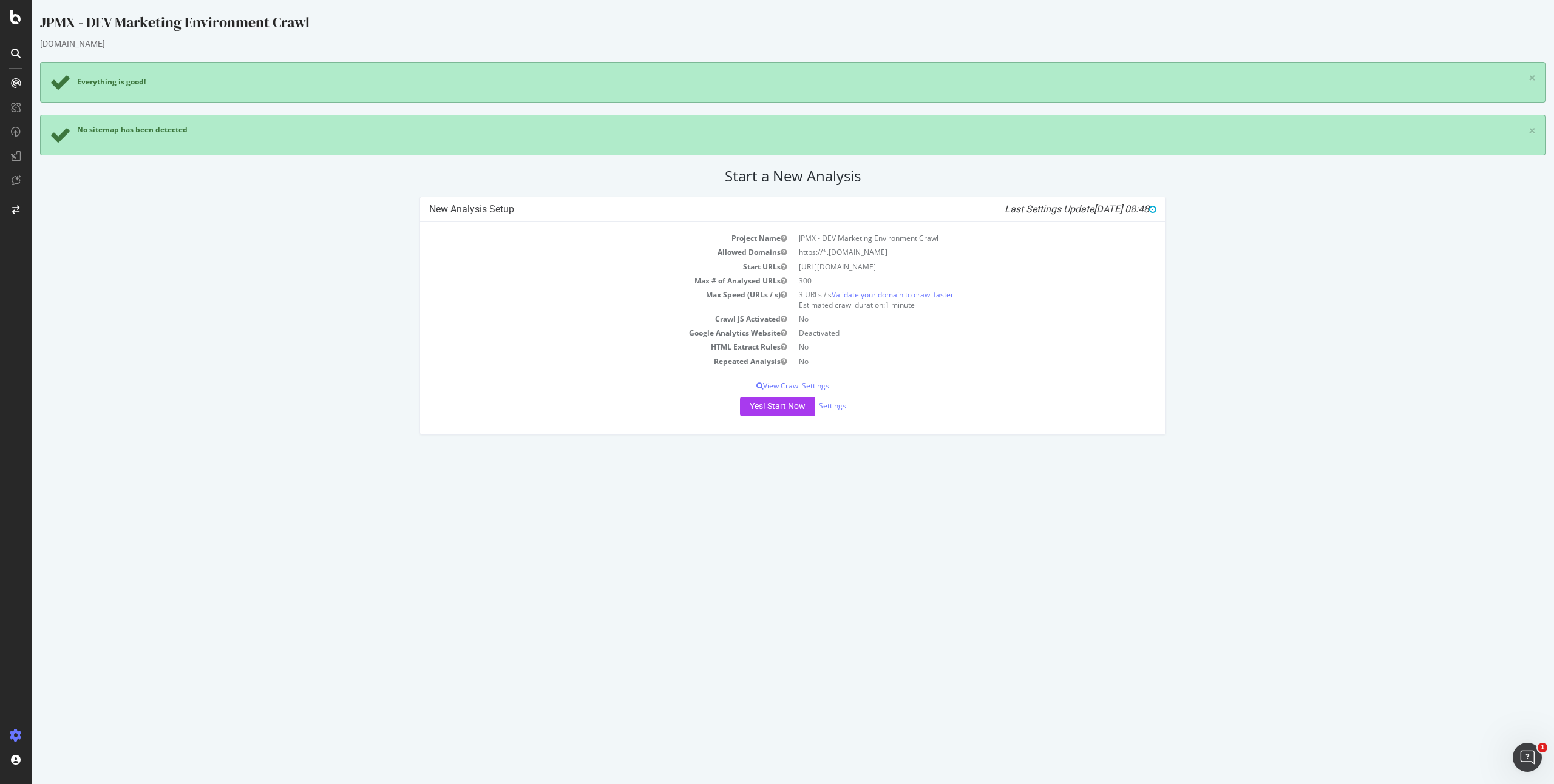
click at [959, 370] on div "Project Name JPMX - DEV Marketing Environment Crawl Allowed Domains https://*.m…" at bounding box center [793, 328] width 746 height 212
click at [765, 407] on button "Yes! Start Now" at bounding box center [778, 407] width 75 height 20
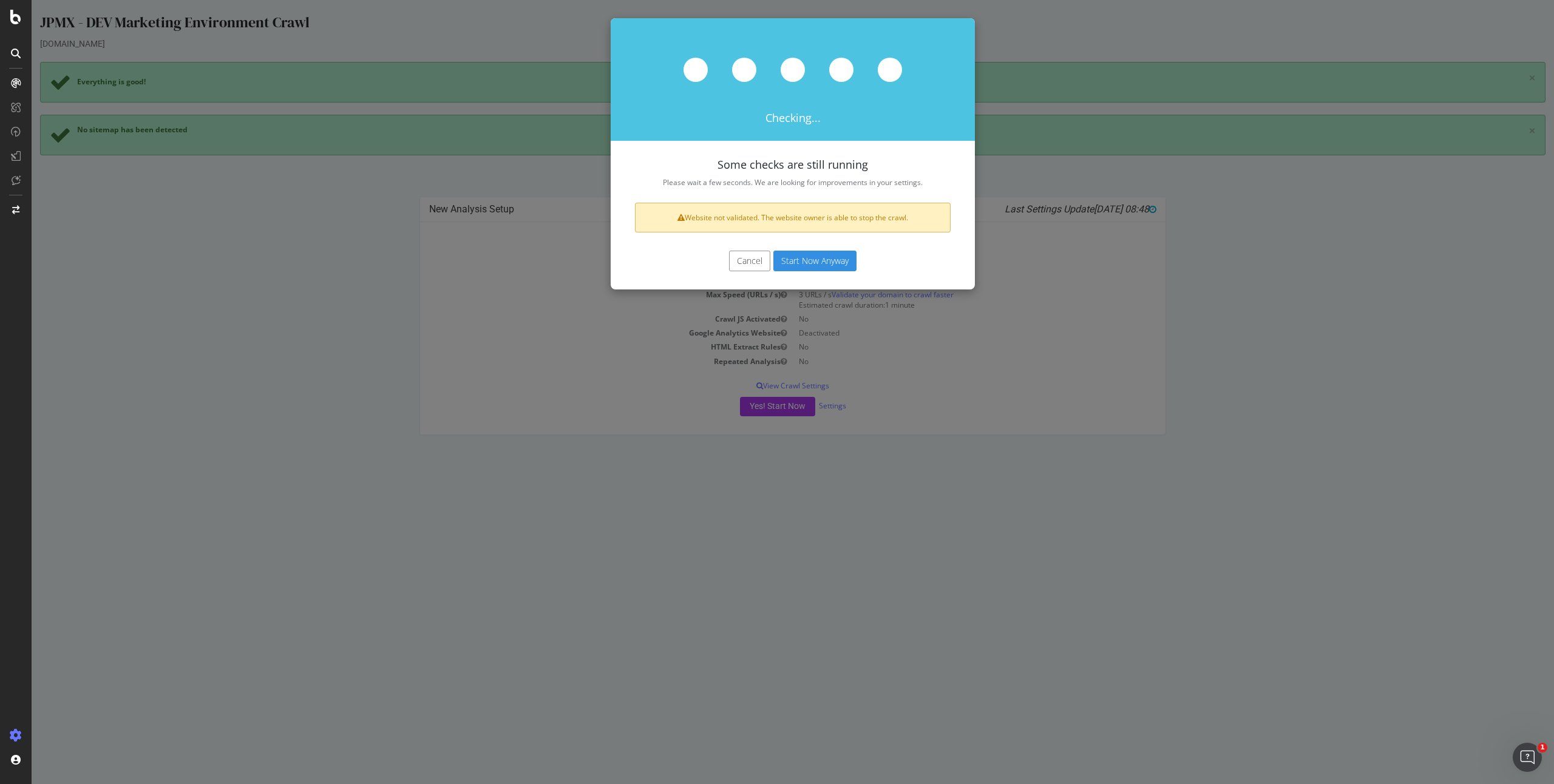
click at [819, 264] on button "Start Now Anyway" at bounding box center [815, 260] width 83 height 20
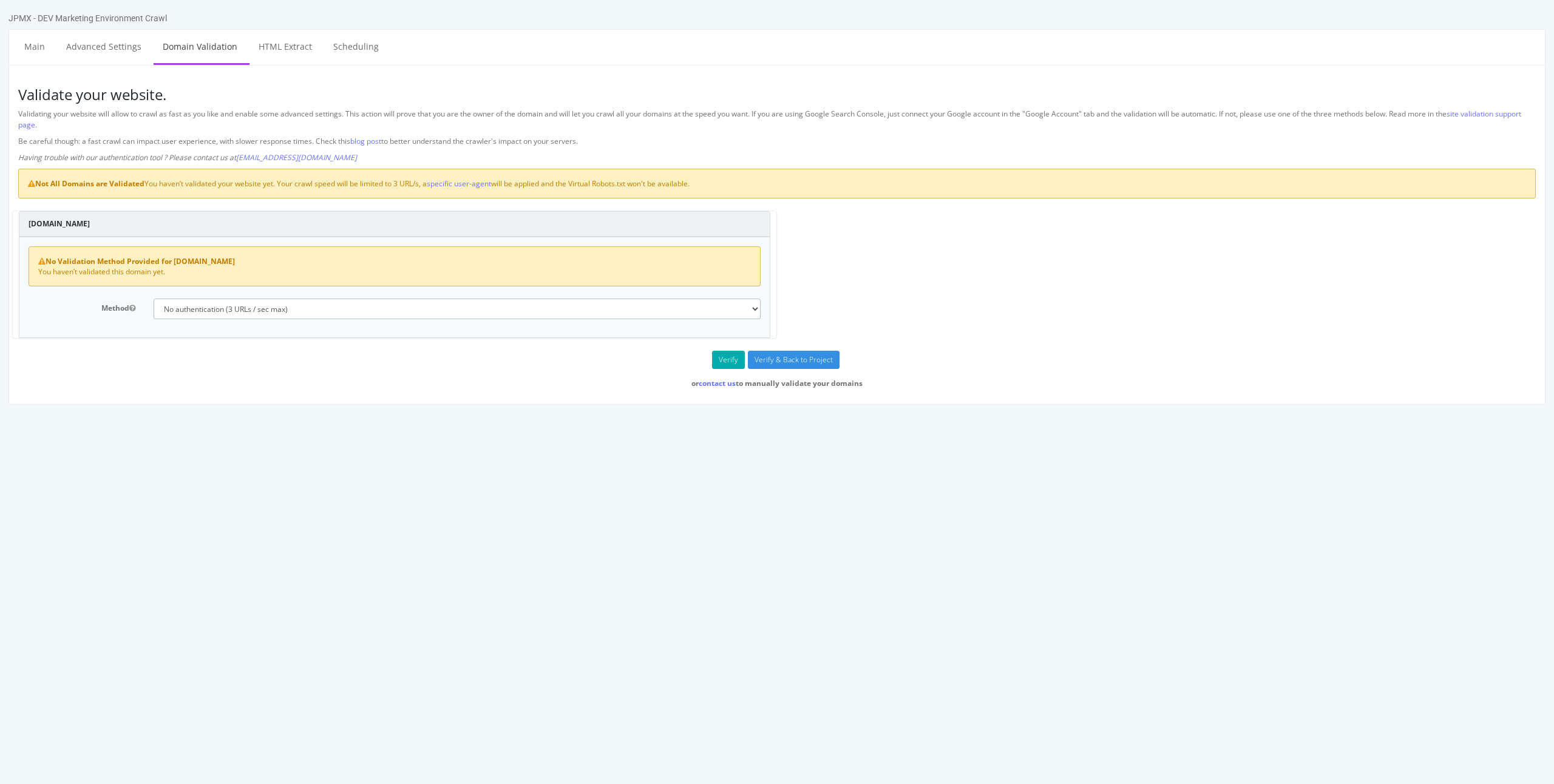
click at [398, 306] on select "No authentication (3 URLs / sec max) DNS Text field (fast!) File's at site root…" at bounding box center [457, 308] width 607 height 20
click at [153, 299] on select "No authentication (3 URLs / sec max) DNS Text field (fast!) File's at site root…" at bounding box center [457, 308] width 607 height 20
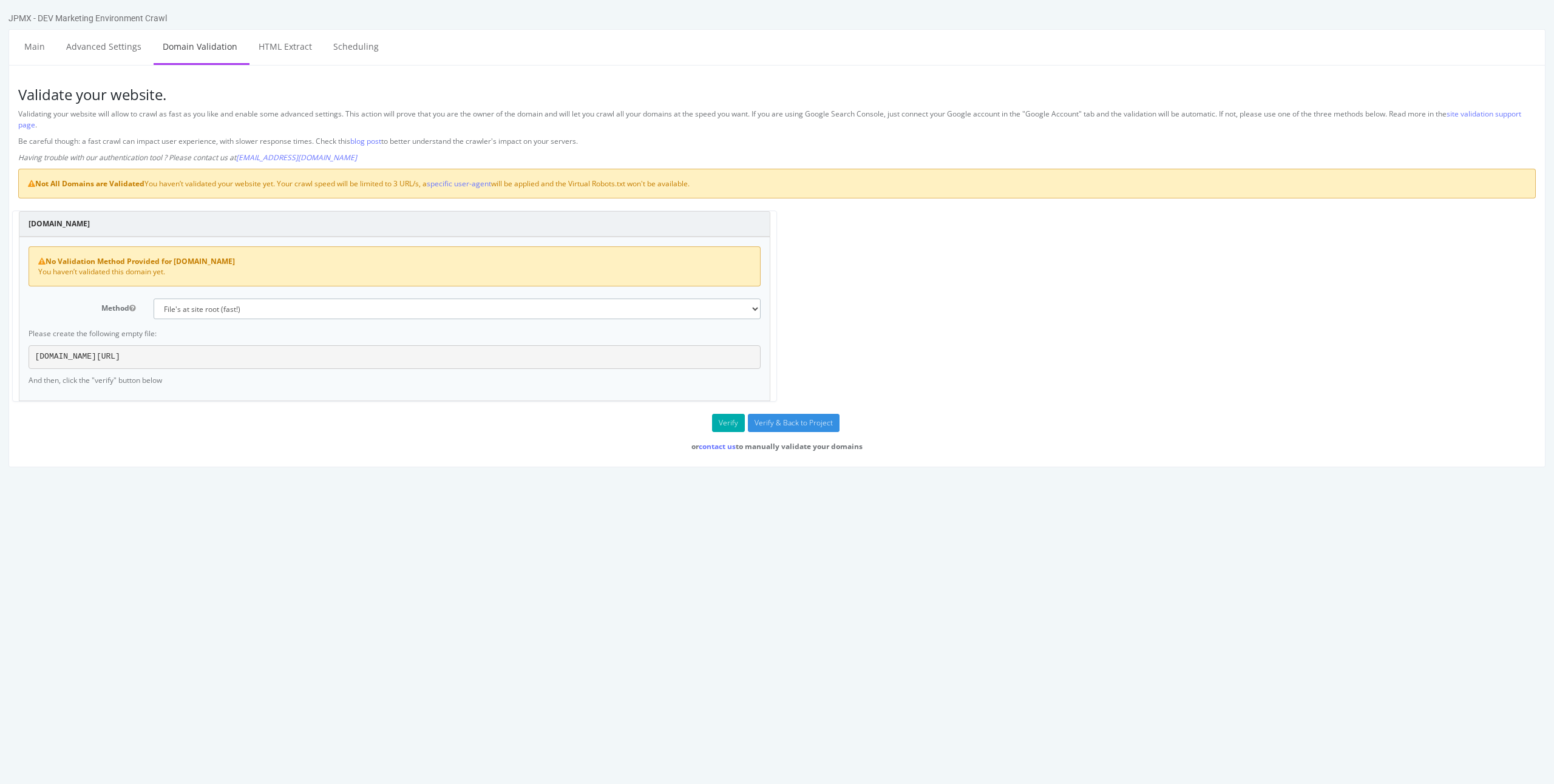
click at [264, 308] on select "No authentication (3 URLs / sec max) DNS Text field (fast!) File's at site root…" at bounding box center [457, 308] width 607 height 20
click at [153, 299] on select "No authentication (3 URLs / sec max) DNS Text field (fast!) File's at site root…" at bounding box center [457, 308] width 607 height 20
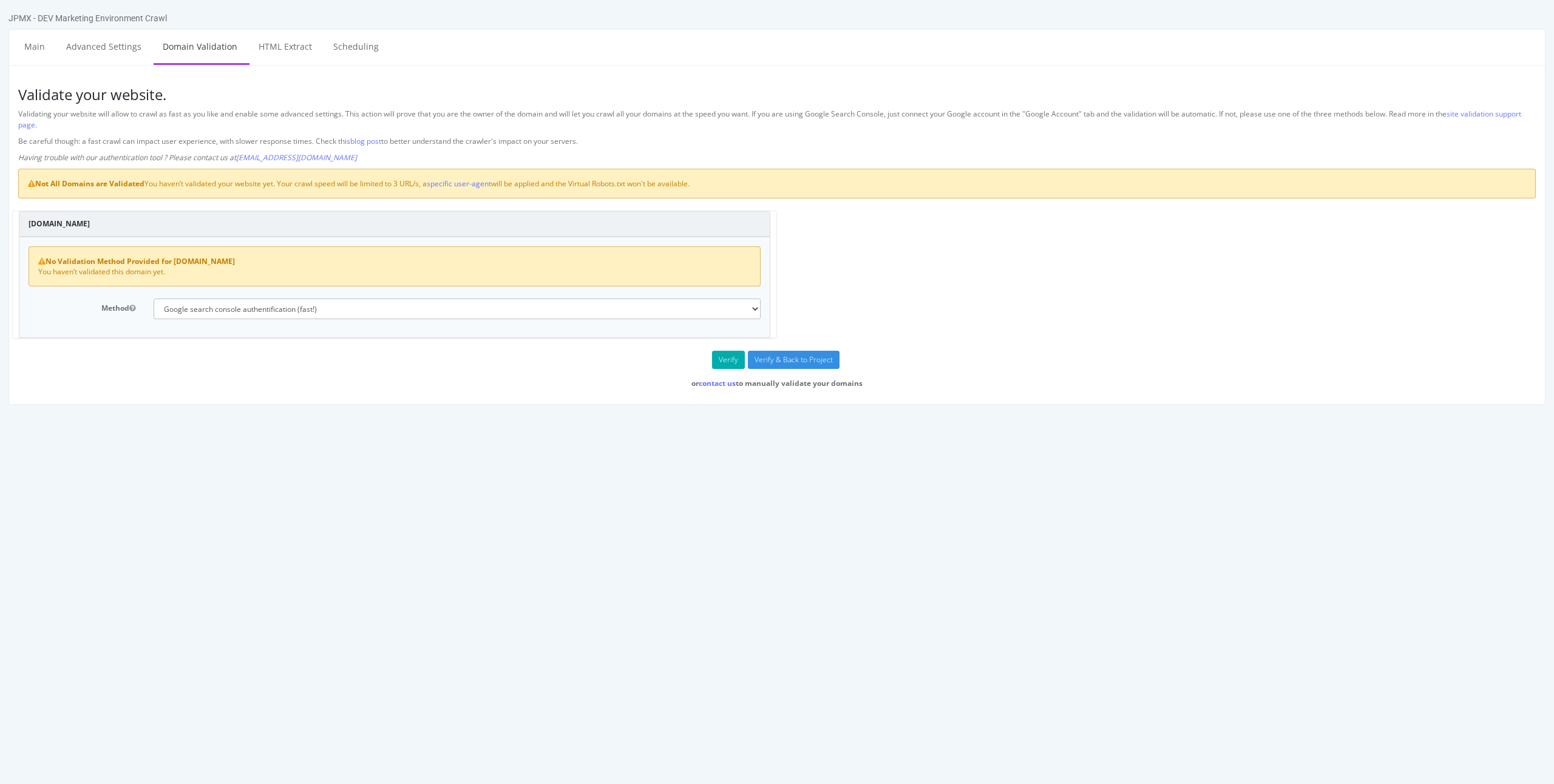
click at [252, 303] on select "No authentication (3 URLs / sec max) DNS Text field (fast!) File's at site root…" at bounding box center [457, 308] width 607 height 20
click at [153, 299] on select "No authentication (3 URLs / sec max) DNS Text field (fast!) File's at site root…" at bounding box center [457, 308] width 607 height 20
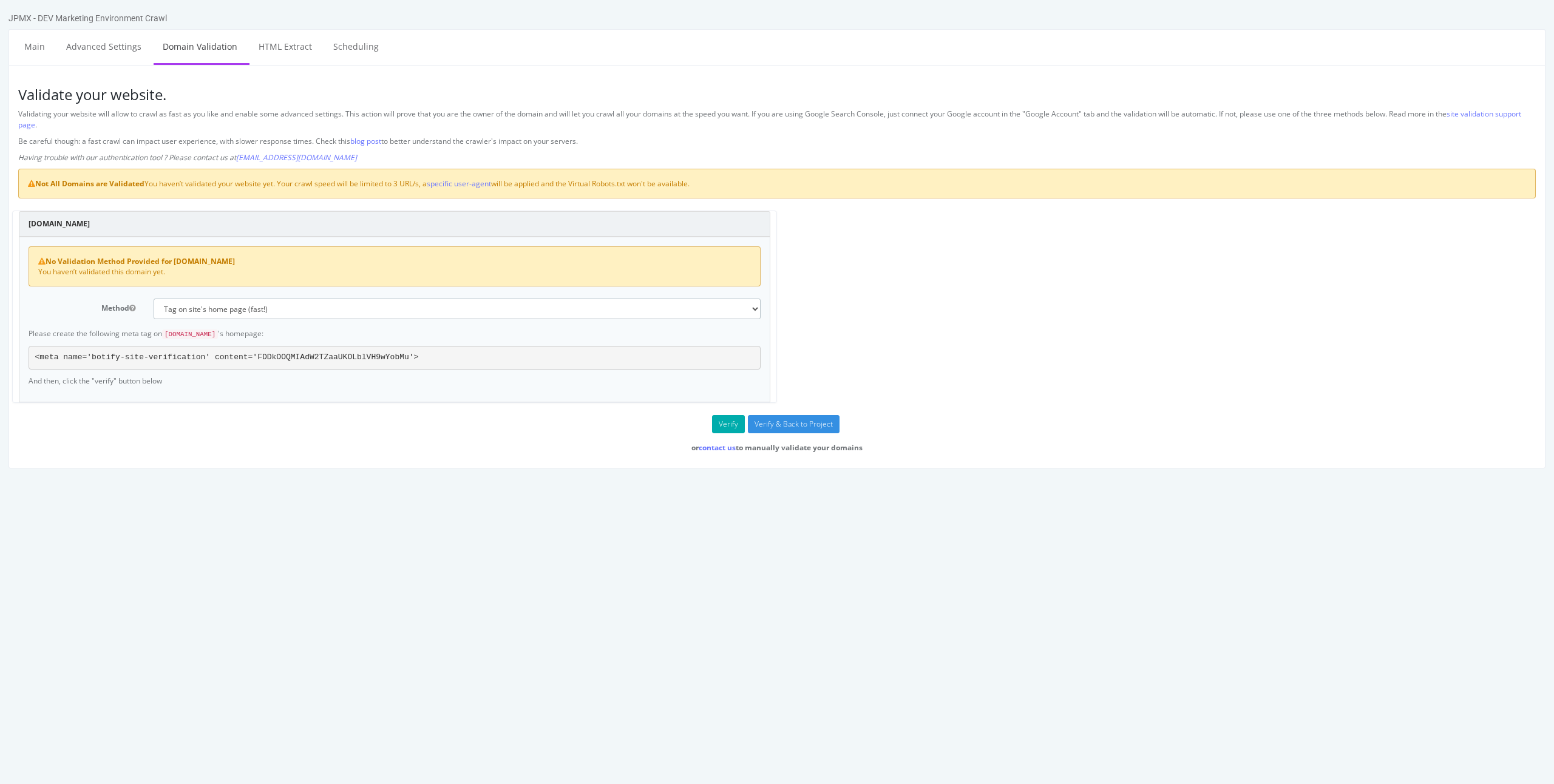
click at [266, 309] on select "No authentication (3 URLs / sec max) DNS Text field (fast!) File's at site root…" at bounding box center [457, 308] width 607 height 20
select select "3"
click at [153, 299] on select "No authentication (3 URLs / sec max) DNS Text field (fast!) File's at site root…" at bounding box center [457, 308] width 607 height 20
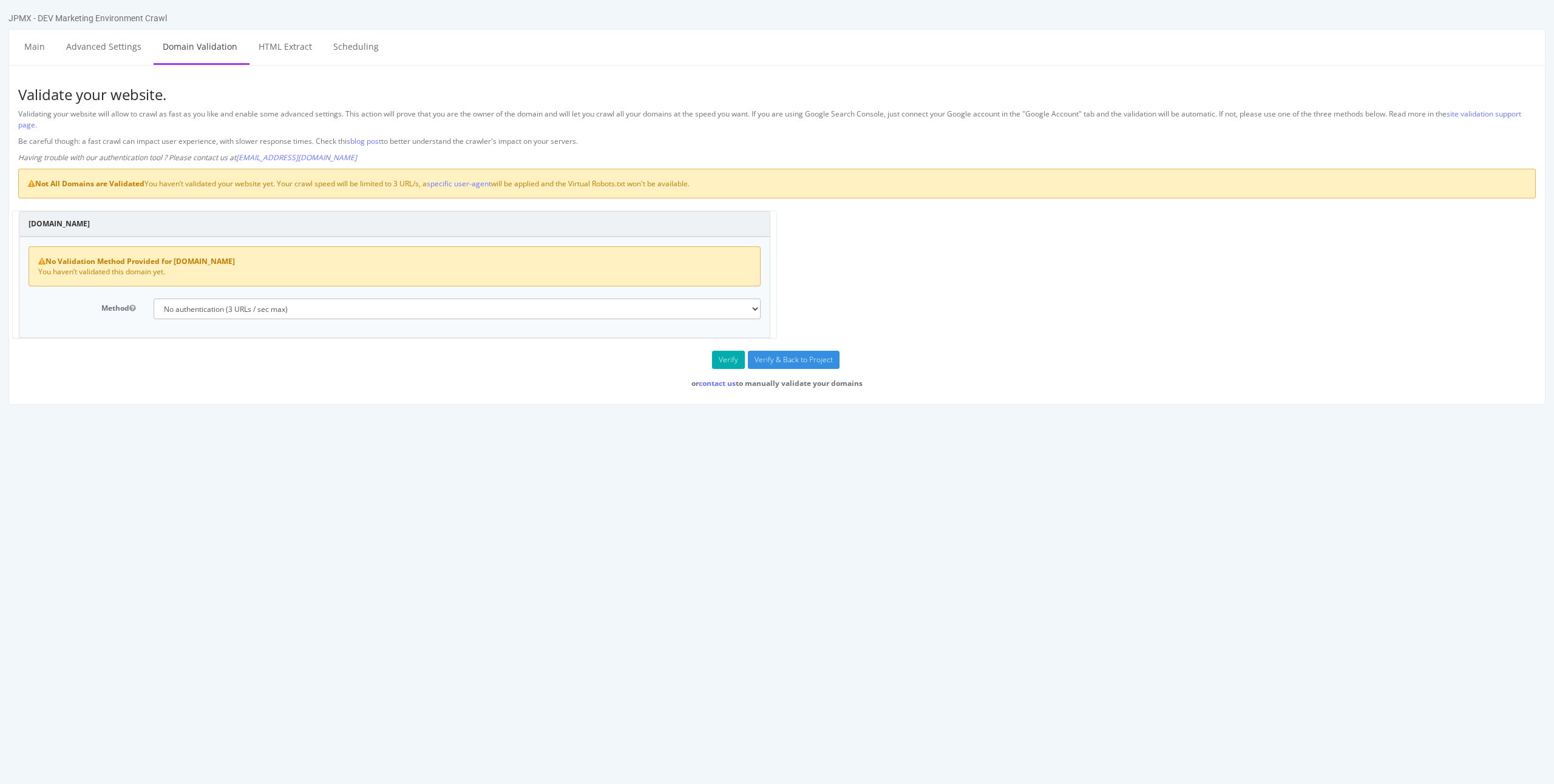
click at [278, 414] on html "JPMX - DEV Marketing Environment Crawl Main Advanced Settings Domain Validation…" at bounding box center [777, 208] width 1554 height 417
click at [41, 45] on link "Main" at bounding box center [35, 46] width 39 height 33
